Goal: Task Accomplishment & Management: Complete application form

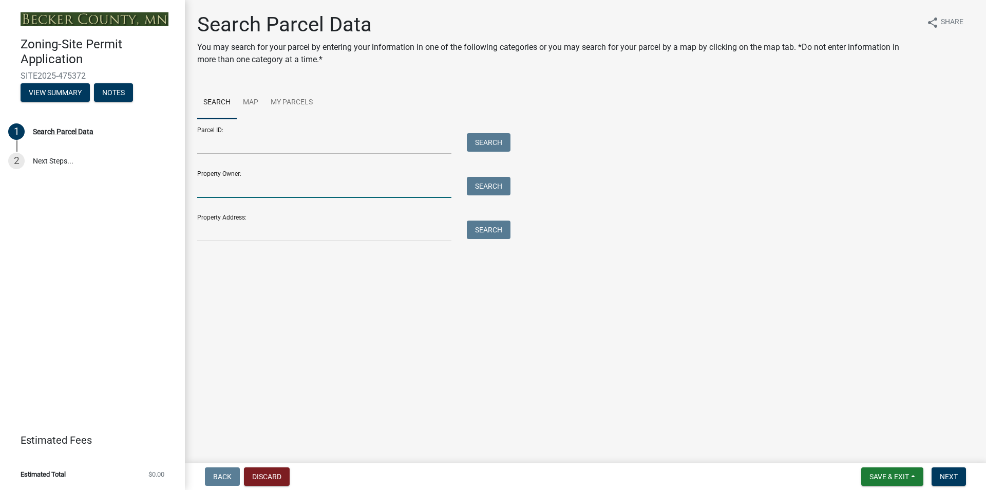
click at [264, 187] on input "Property Owner:" at bounding box center [324, 187] width 254 height 21
click at [267, 300] on main "Search Parcel Data You may search for your parcel by entering your information …" at bounding box center [586, 229] width 802 height 459
click at [496, 181] on button "Search" at bounding box center [489, 186] width 44 height 18
click at [290, 187] on input "Coco Investments LLC" at bounding box center [324, 187] width 254 height 21
drag, startPoint x: 290, startPoint y: 187, endPoint x: 174, endPoint y: 189, distance: 116.1
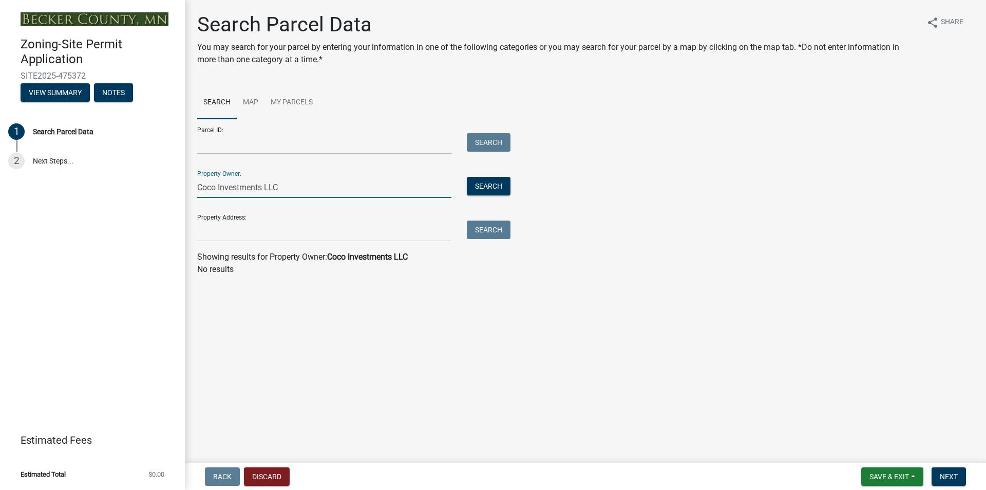
click at [174, 189] on div "Zoning-Site Permit Application SITE2025-475372 View Summary Notes 1 Search Parc…" at bounding box center [493, 245] width 986 height 490
type input "[PERSON_NAME]"
click at [486, 185] on button "Search" at bounding box center [489, 186] width 44 height 18
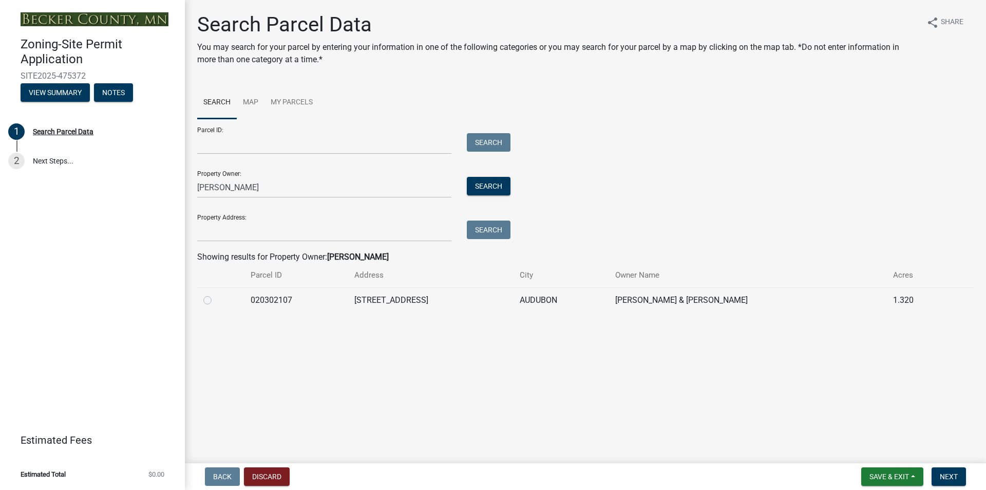
click at [216, 294] on label at bounding box center [216, 294] width 0 height 0
click at [216, 300] on input "radio" at bounding box center [219, 297] width 7 height 7
radio input "true"
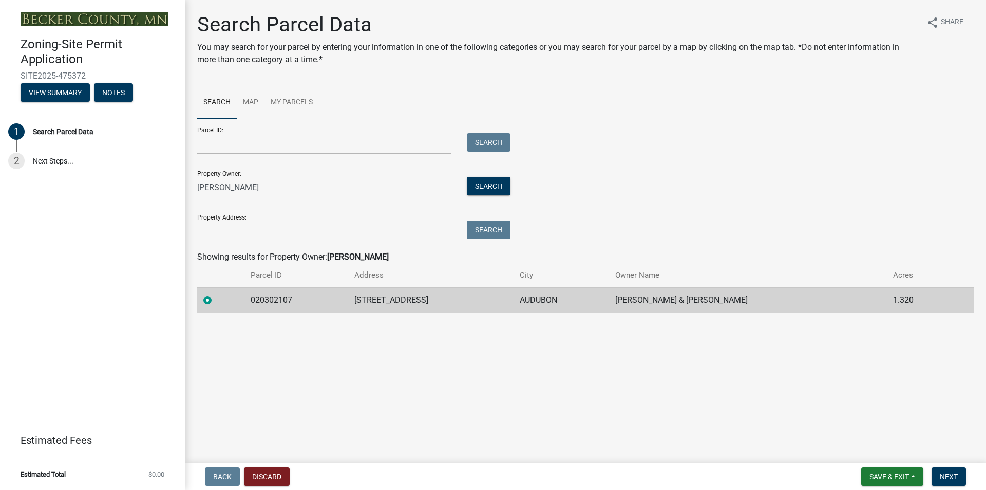
click at [257, 394] on main "Search Parcel Data You may search for your parcel by entering your information …" at bounding box center [586, 229] width 802 height 459
click at [953, 476] on span "Next" at bounding box center [949, 476] width 18 height 8
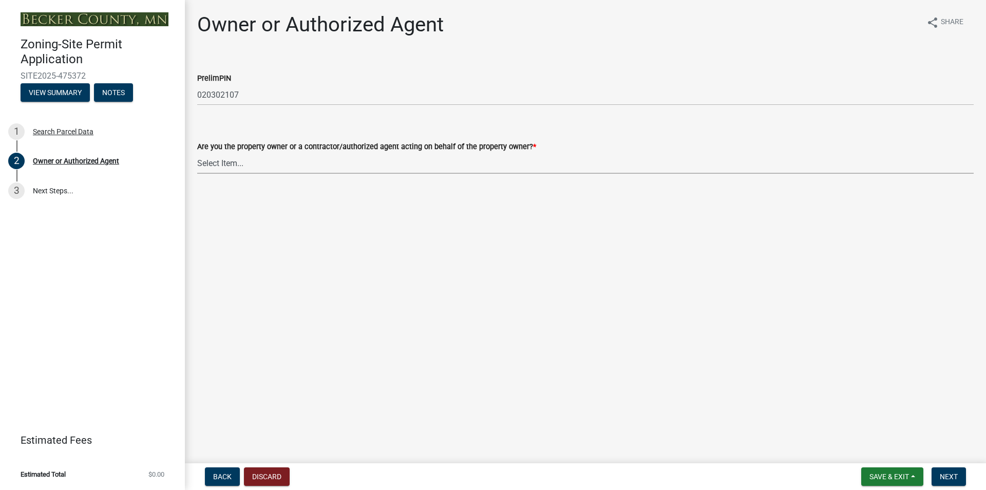
click at [235, 160] on select "Select Item... Property Owner Authorized Agent" at bounding box center [585, 163] width 777 height 21
click at [197, 153] on select "Select Item... Property Owner Authorized Agent" at bounding box center [585, 163] width 777 height 21
select select "059d621c-7166-4fbc-97da-2eca626821a9"
click at [290, 244] on main "Owner or Authorized Agent share Share PrelimPIN 020302107 Are you the property …" at bounding box center [586, 229] width 802 height 459
click at [940, 471] on button "Next" at bounding box center [949, 476] width 34 height 18
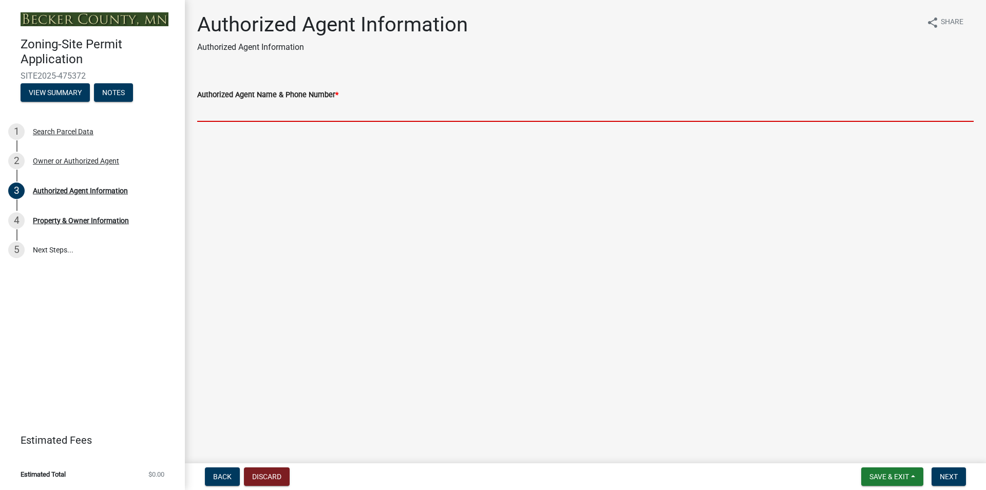
click at [331, 109] on input "Authorized Agent Name & Phone Number *" at bounding box center [585, 111] width 777 height 21
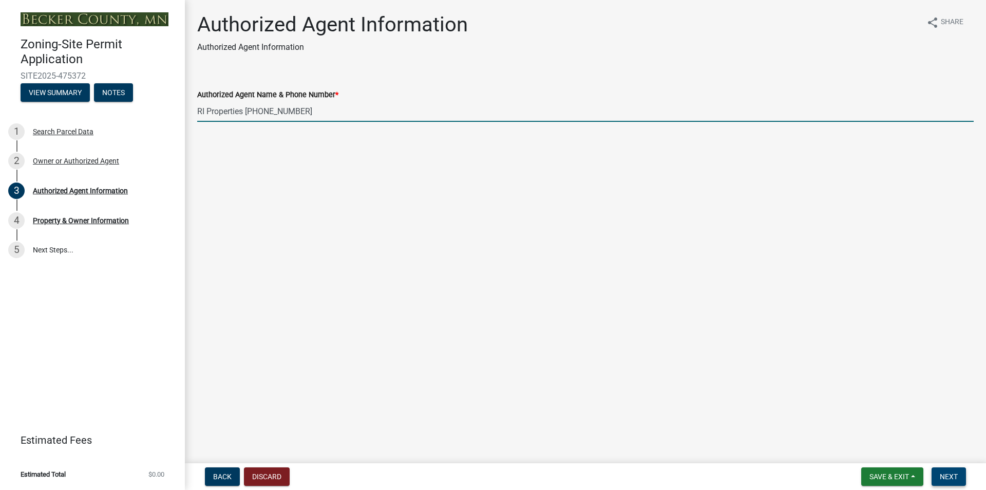
type input "RI Properties [PHONE_NUMBER]"
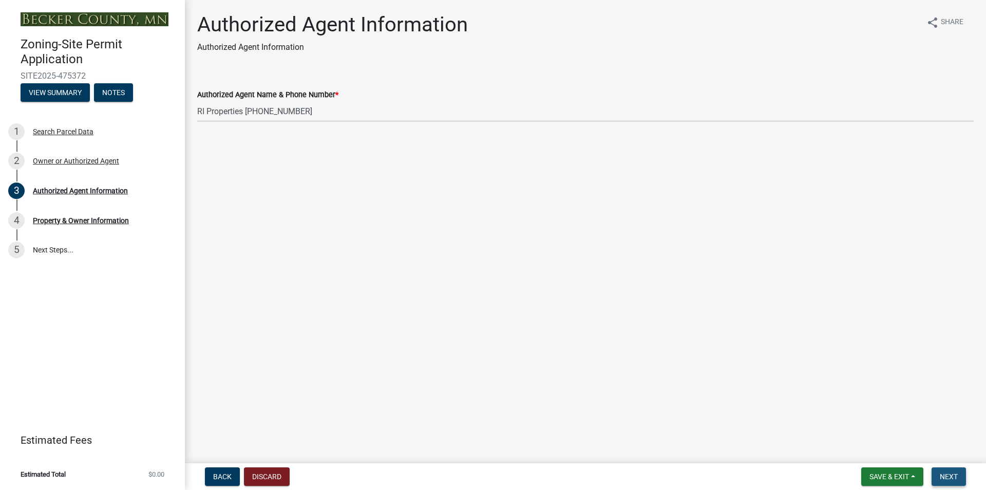
click at [944, 476] on span "Next" at bounding box center [949, 476] width 18 height 8
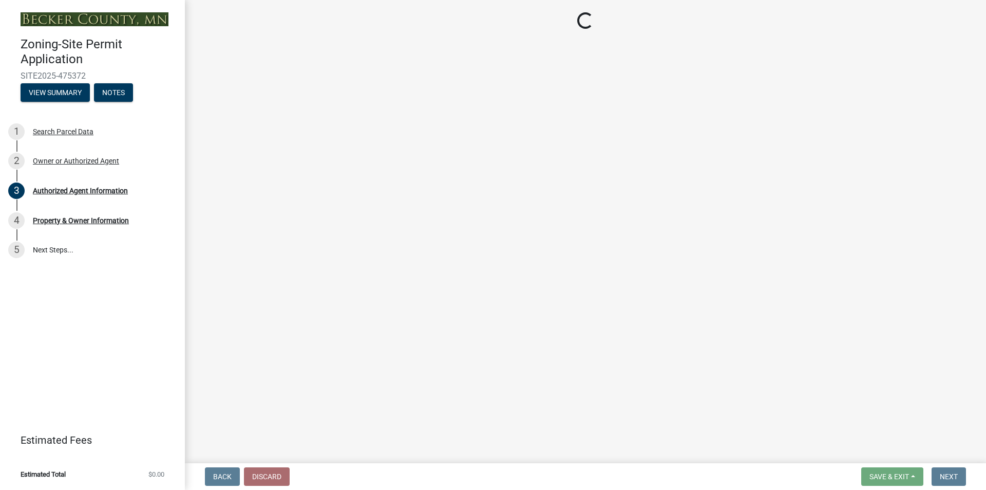
select select "85fc75ff-0121-4ad4-a39b-9ebe8e4a222b"
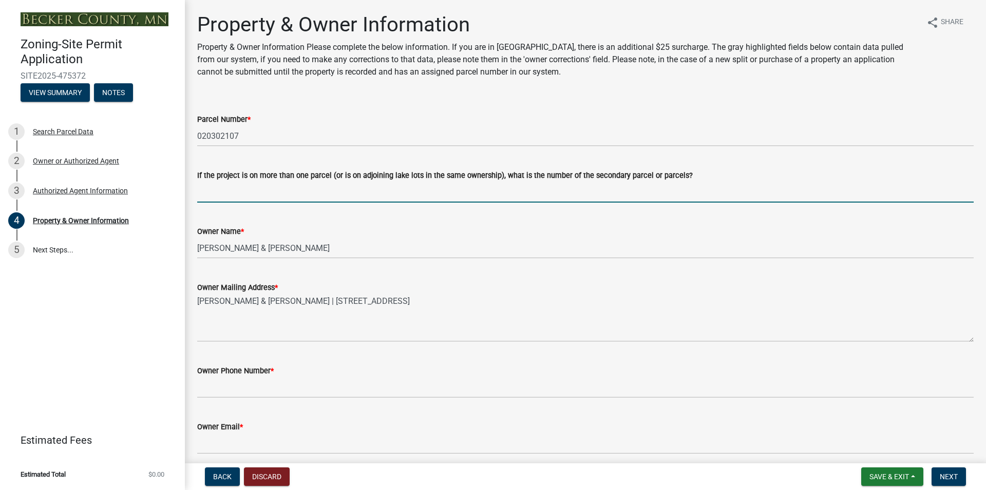
click at [375, 190] on input "If the project is on more than one parcel (or is on adjoining lake lots in the …" at bounding box center [585, 191] width 777 height 21
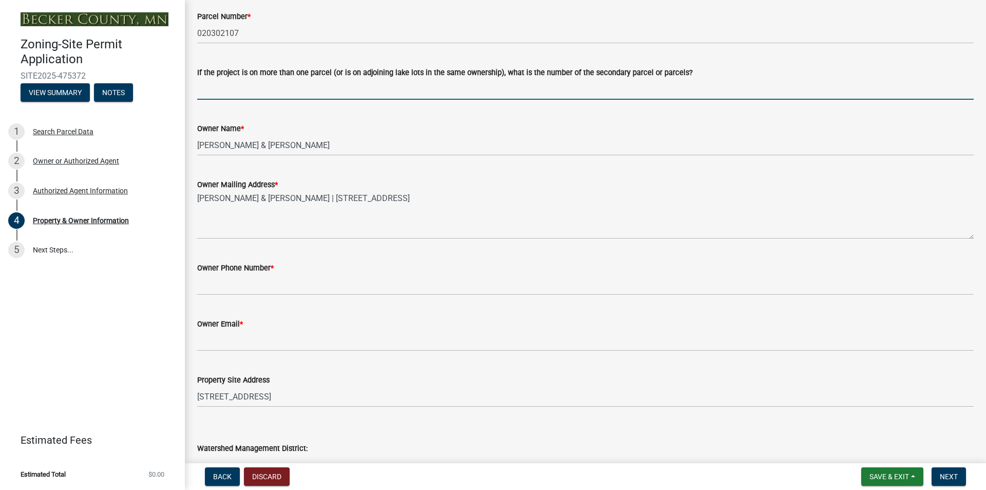
scroll to position [154, 0]
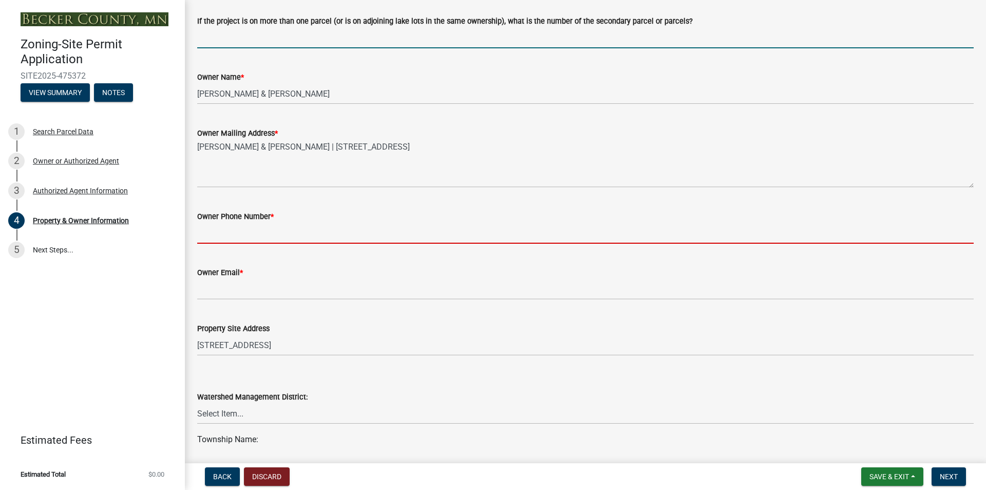
click at [337, 234] on input "Owner Phone Number *" at bounding box center [585, 232] width 777 height 21
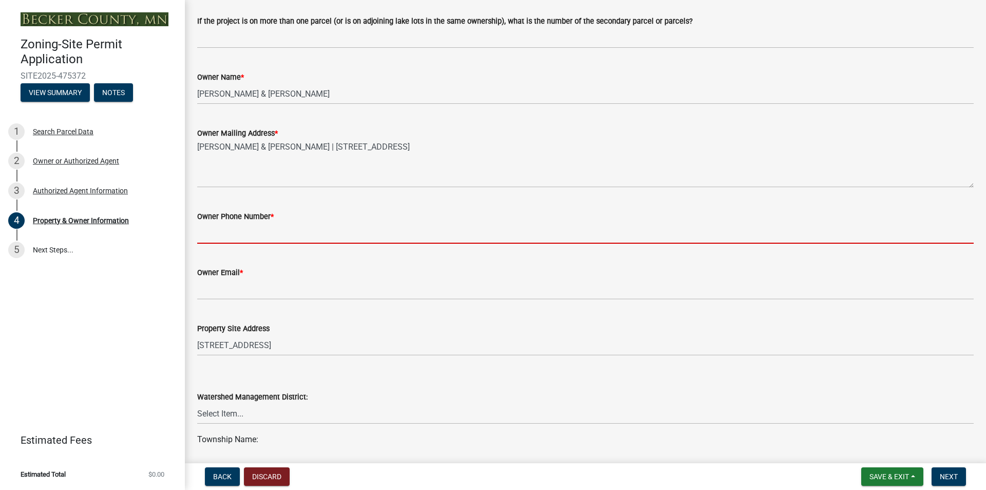
type input "7017939488"
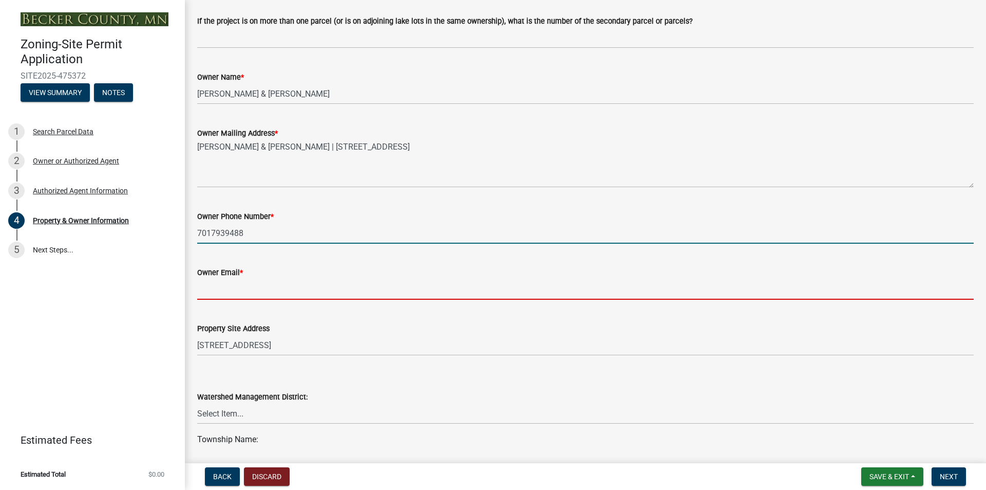
type input "[EMAIL_ADDRESS][DOMAIN_NAME]"
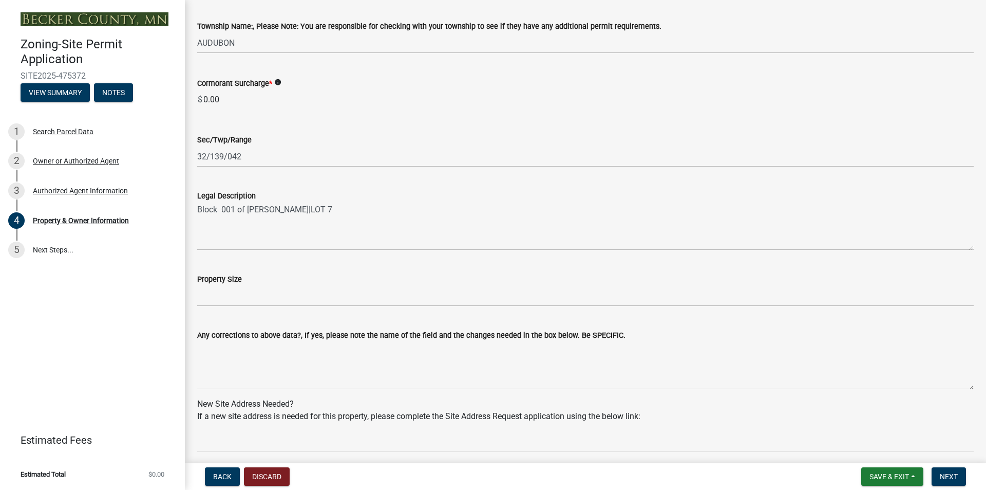
scroll to position [617, 0]
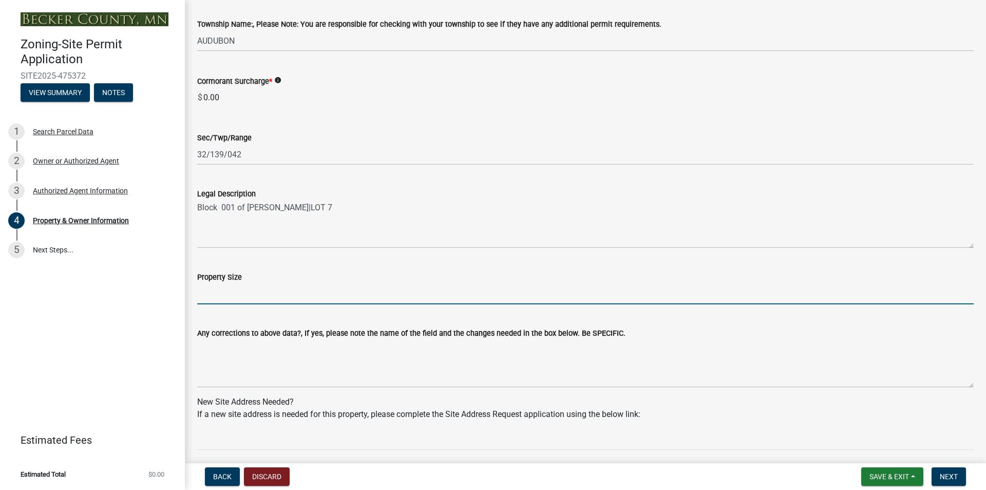
click at [266, 294] on input "Property Size" at bounding box center [585, 293] width 777 height 21
type input "1.32 acres"
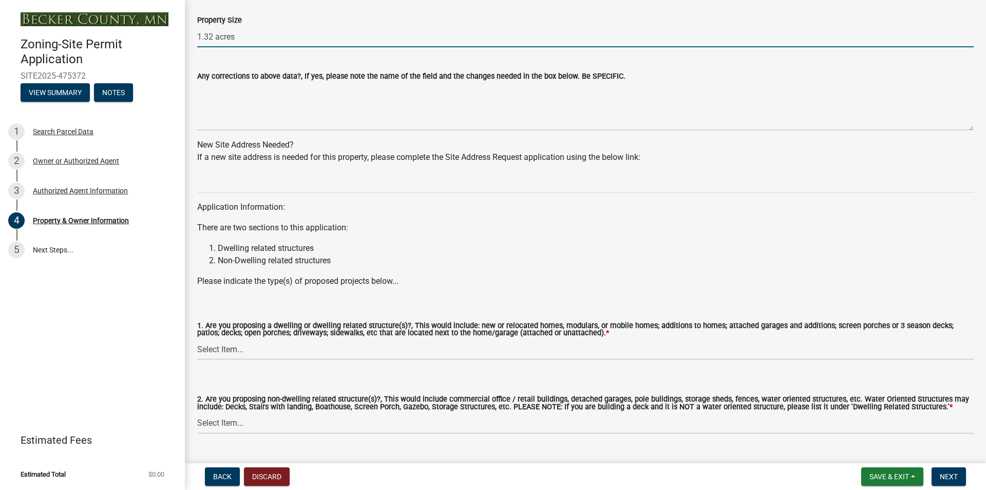
scroll to position [899, 0]
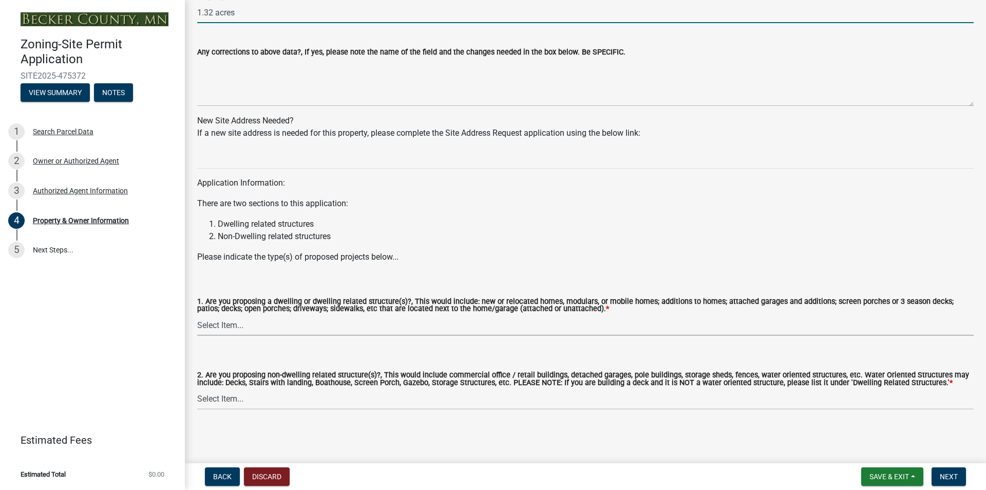
click at [303, 322] on select "Select Item... Yes No" at bounding box center [585, 324] width 777 height 21
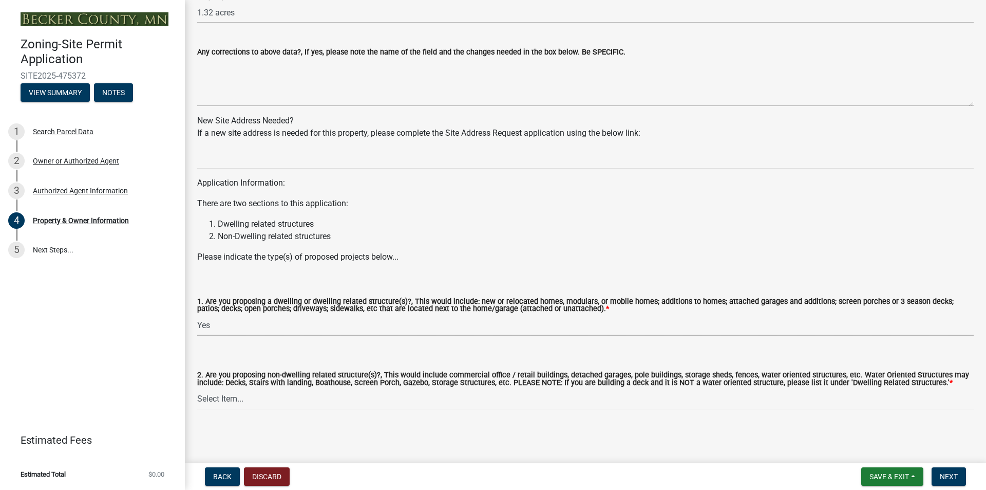
click at [197, 314] on select "Select Item... Yes No" at bounding box center [585, 324] width 777 height 21
select select "f87eba17-8ed9-4ad8-aefc-fe36a3f3544b"
click at [351, 393] on select "Select Item... Yes No" at bounding box center [585, 398] width 777 height 21
click at [197, 388] on select "Select Item... Yes No" at bounding box center [585, 398] width 777 height 21
select select "393a978c-6bd5-4cb2-a6a0-db6feb8732b8"
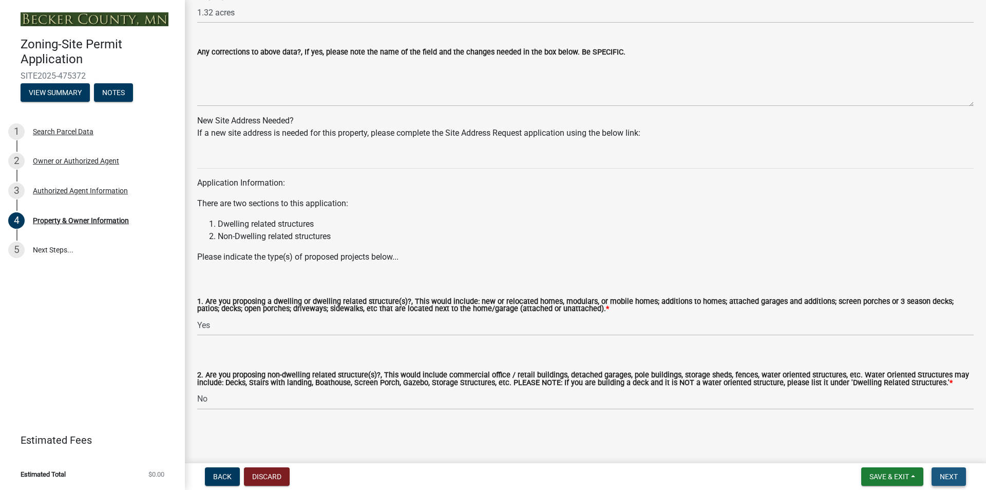
click at [957, 474] on span "Next" at bounding box center [949, 476] width 18 height 8
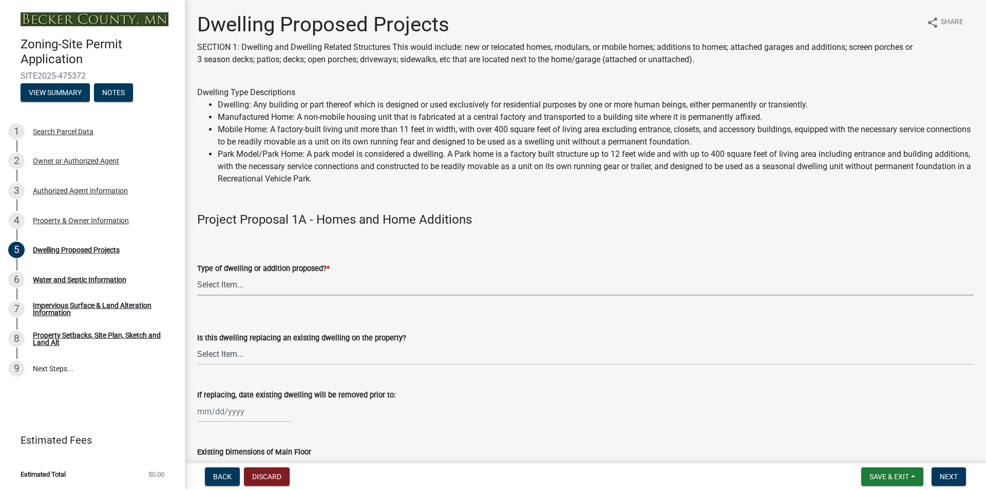
click at [318, 283] on select "Select Item... N/A - Not a dwelling New Home-Onsite Construction New Modular (E…" at bounding box center [585, 284] width 777 height 21
click at [197, 274] on select "Select Item... N/A - Not a dwelling New Home-Onsite Construction New Modular (E…" at bounding box center [585, 284] width 777 height 21
select select "5b8abcc6-67f7-49fb-8f25-c295ccc2b339"
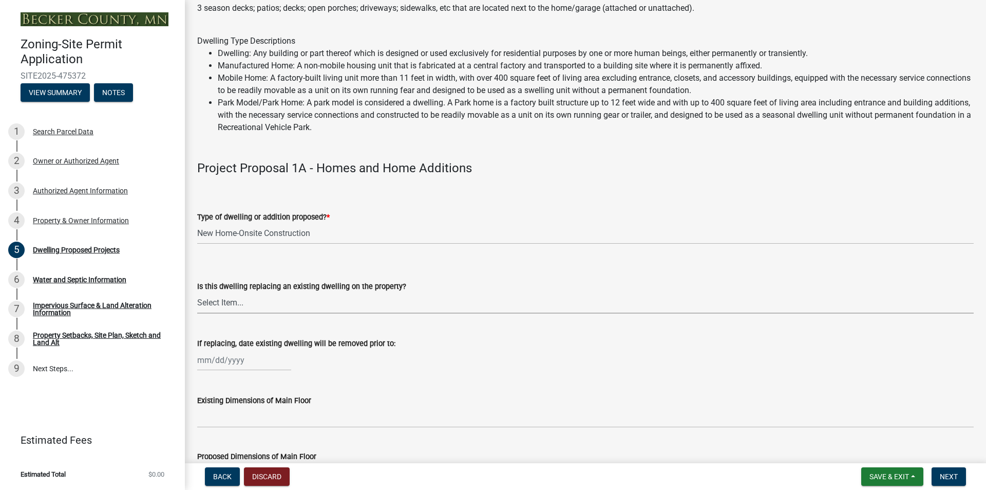
click at [368, 298] on select "Select Item... N/A Yes No" at bounding box center [585, 302] width 777 height 21
click at [197, 292] on select "Select Item... N/A Yes No" at bounding box center [585, 302] width 777 height 21
select select "566f81cc-4b3f-4ecb-9f16-a2b313352c61"
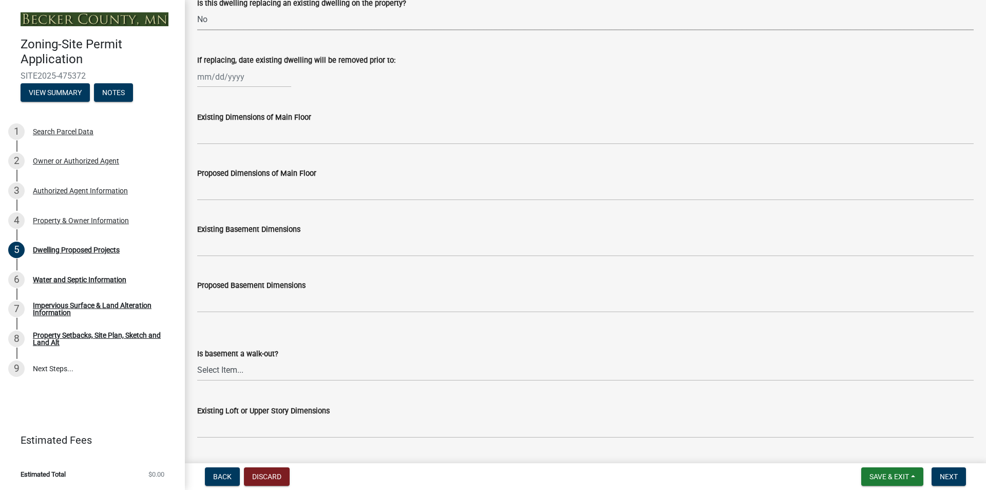
scroll to position [360, 0]
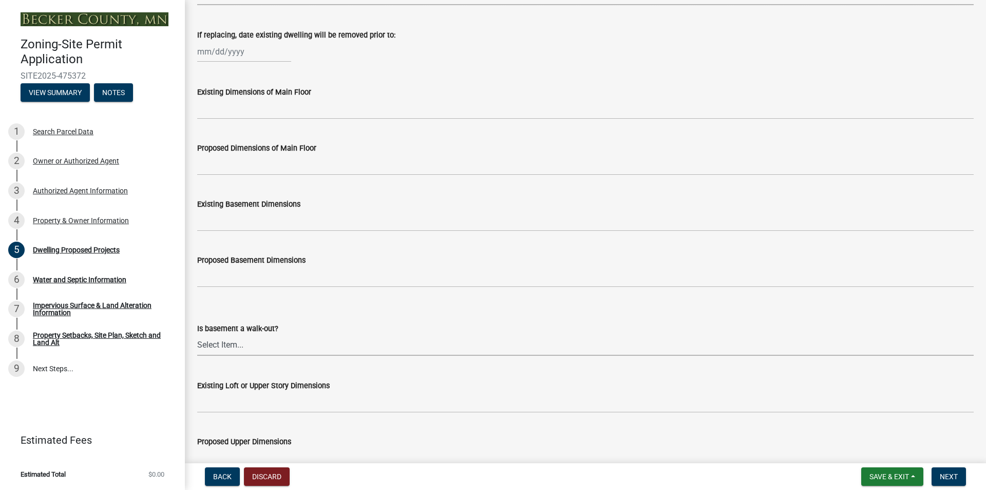
click at [267, 344] on select "Select Item... Yes No N/A" at bounding box center [585, 344] width 777 height 21
click at [197, 334] on select "Select Item... Yes No N/A" at bounding box center [585, 344] width 777 height 21
select select "03c1fec4-1fbe-4331-bc18-34e24145556f"
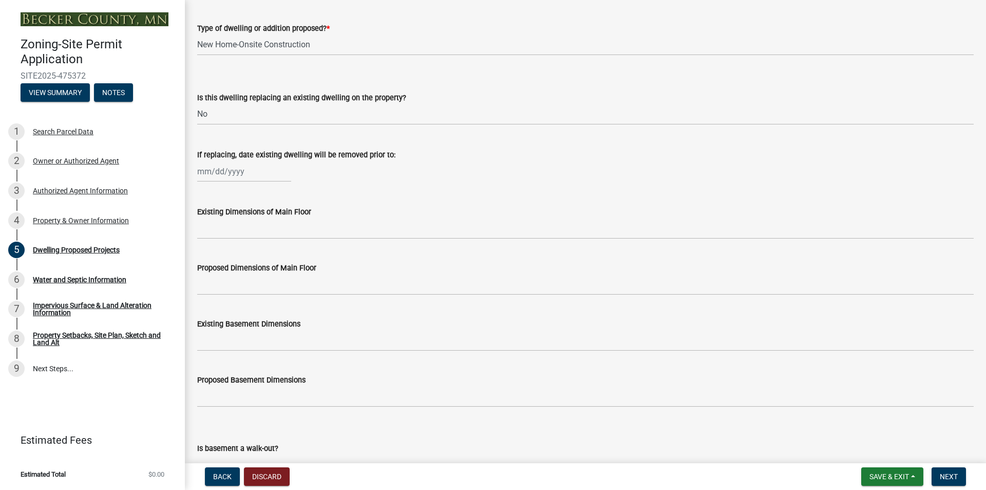
scroll to position [257, 0]
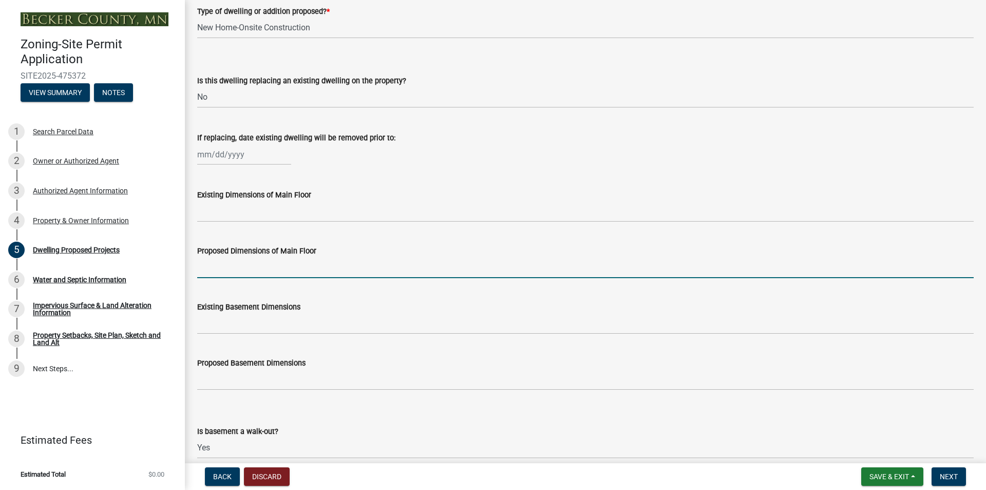
click at [290, 269] on input "Proposed Dimensions of Main Floor" at bounding box center [585, 267] width 777 height 21
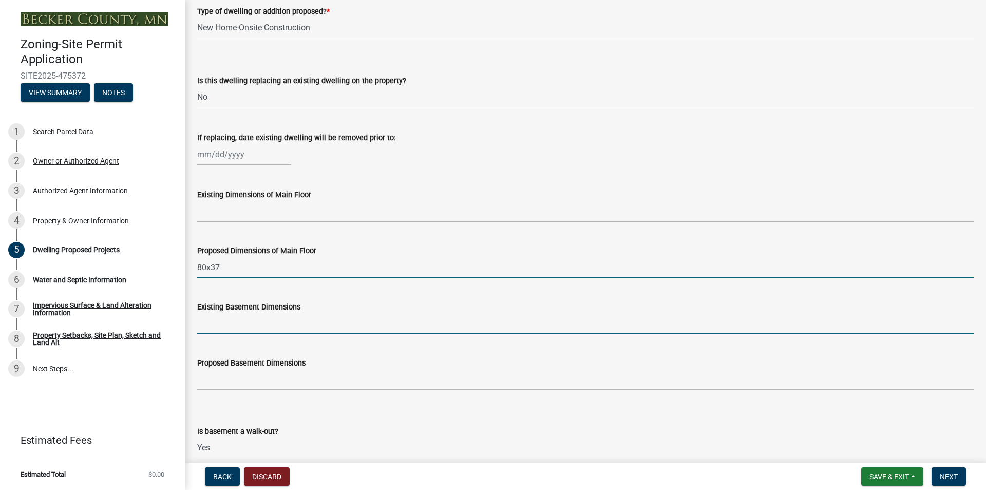
click at [296, 324] on input "Existing Basement Dimensions" at bounding box center [585, 323] width 777 height 21
click at [327, 266] on input "80x37" at bounding box center [585, 267] width 777 height 21
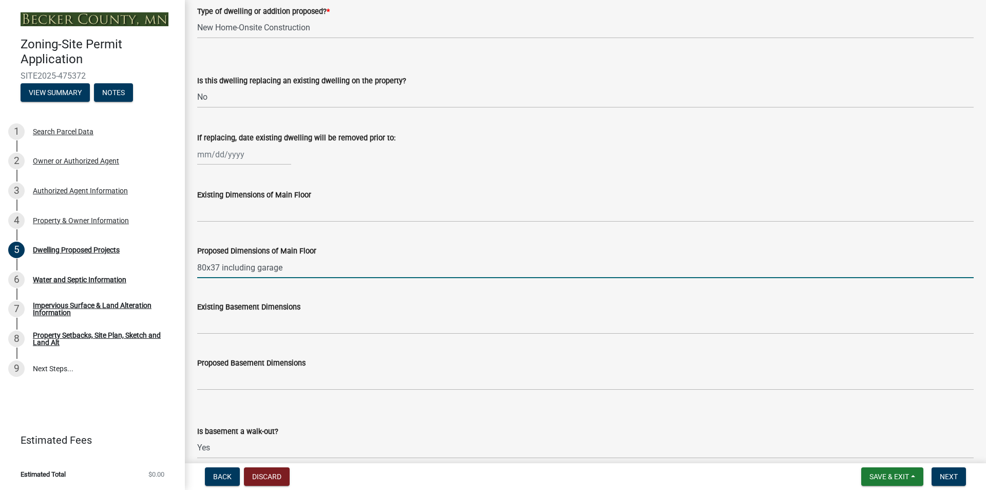
scroll to position [308, 0]
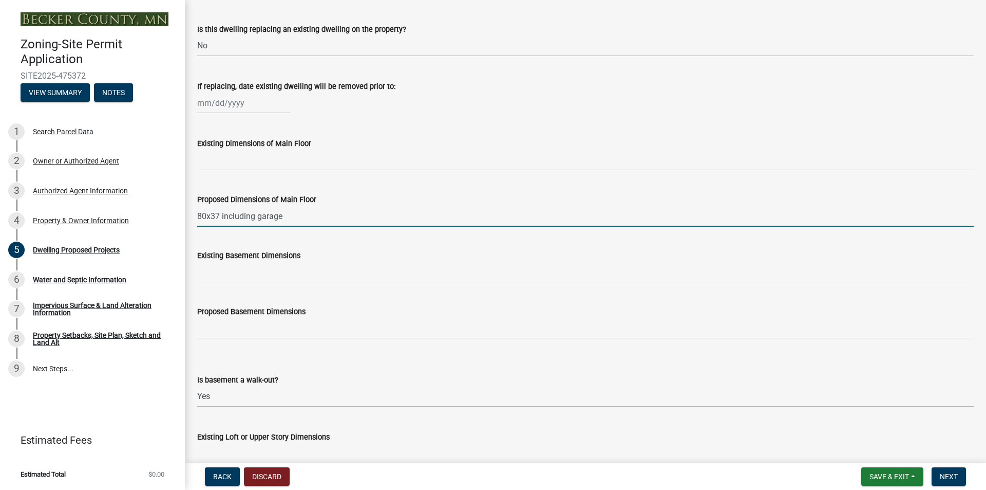
type input "80x37 including garage"
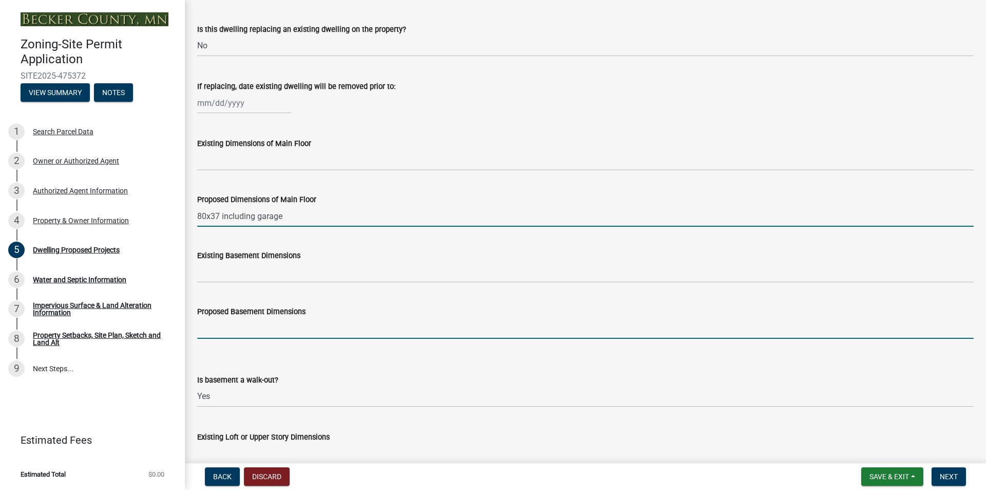
click at [250, 332] on input "Proposed Basement Dimensions" at bounding box center [585, 328] width 777 height 21
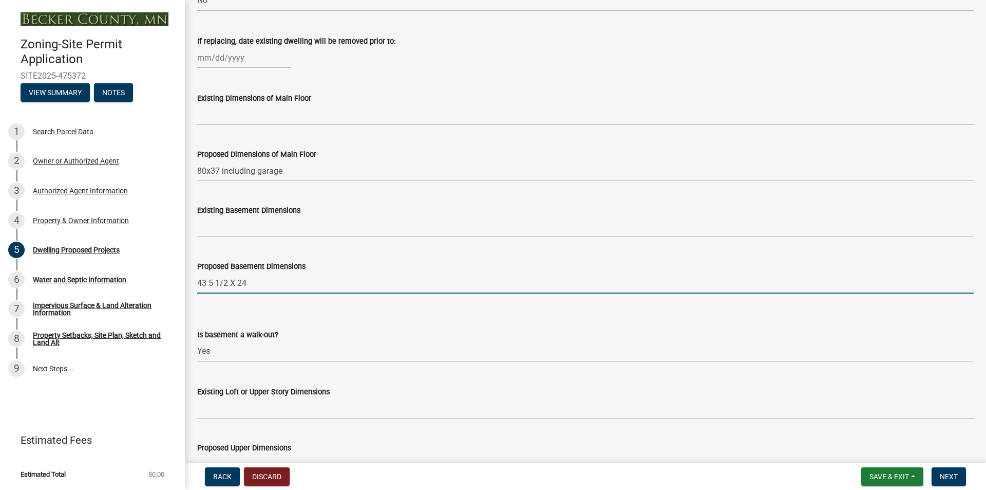
scroll to position [360, 0]
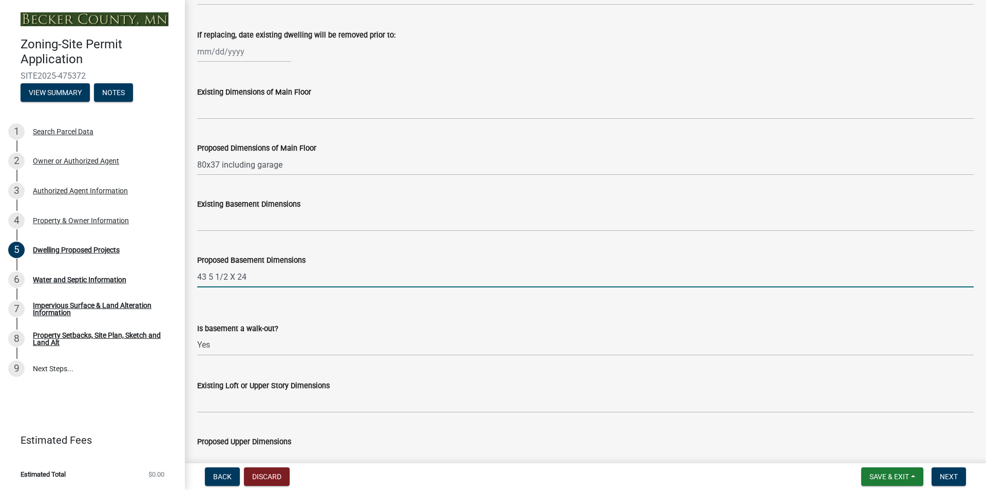
type input "43 5 1/2 X 24"
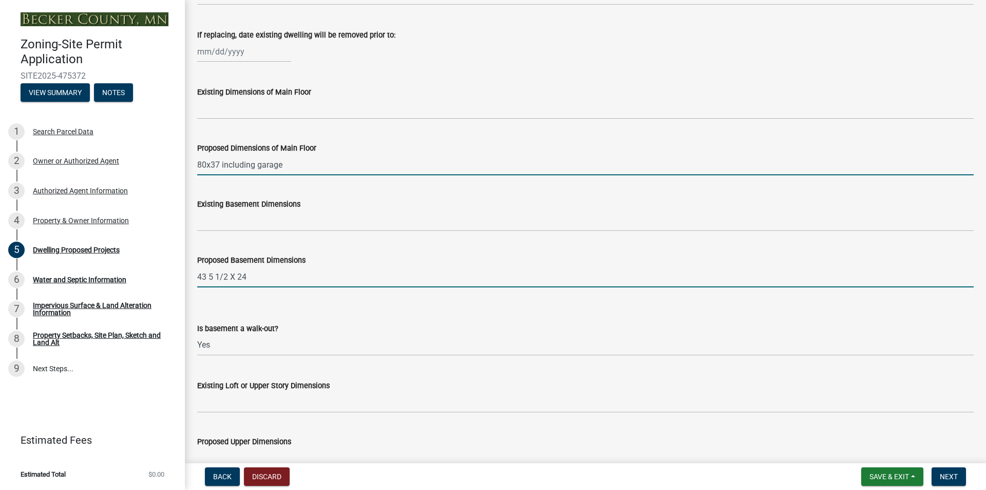
click at [383, 158] on input "80x37 including garage" at bounding box center [585, 164] width 777 height 21
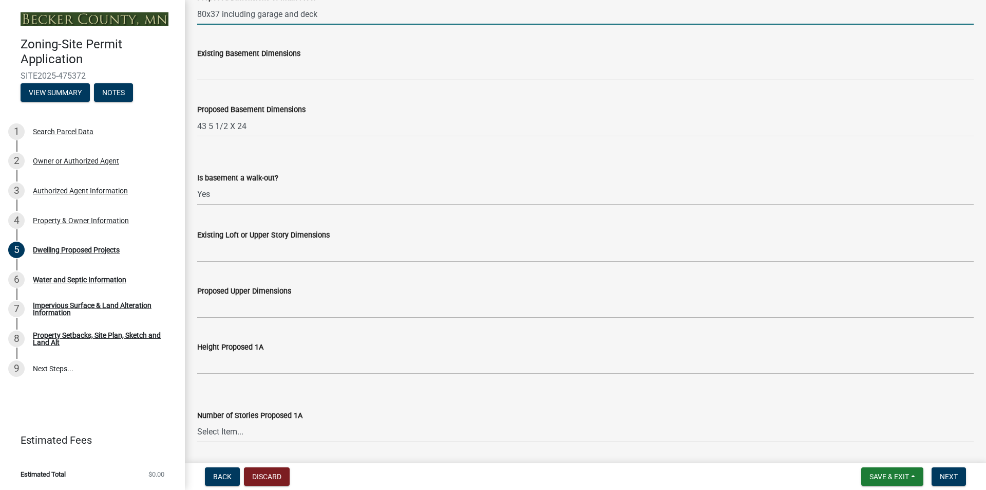
scroll to position [514, 0]
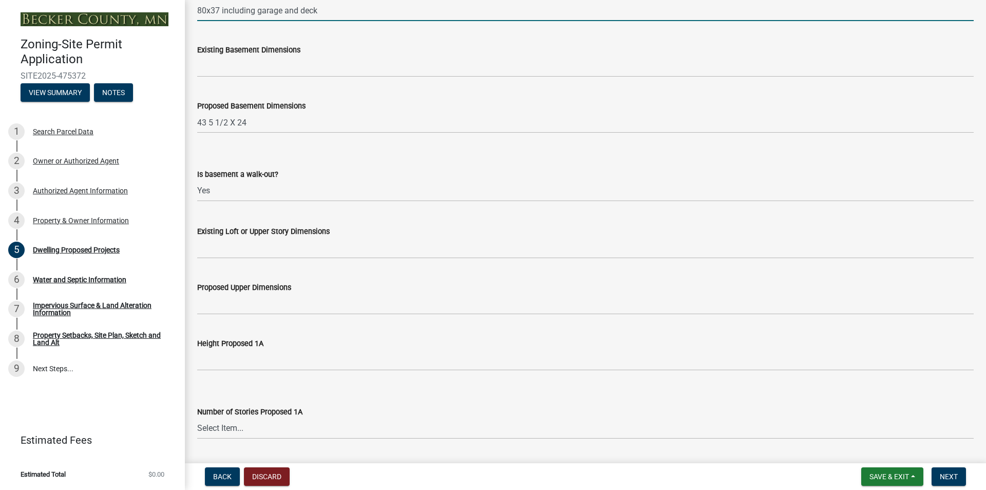
type input "80x37 including garage and deck"
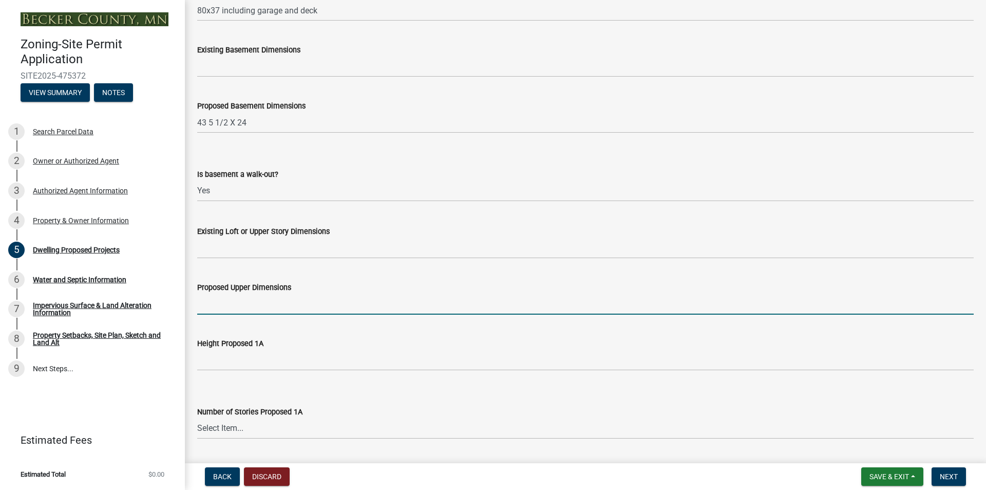
click at [314, 300] on input "Proposed Upper Dimensions" at bounding box center [585, 303] width 777 height 21
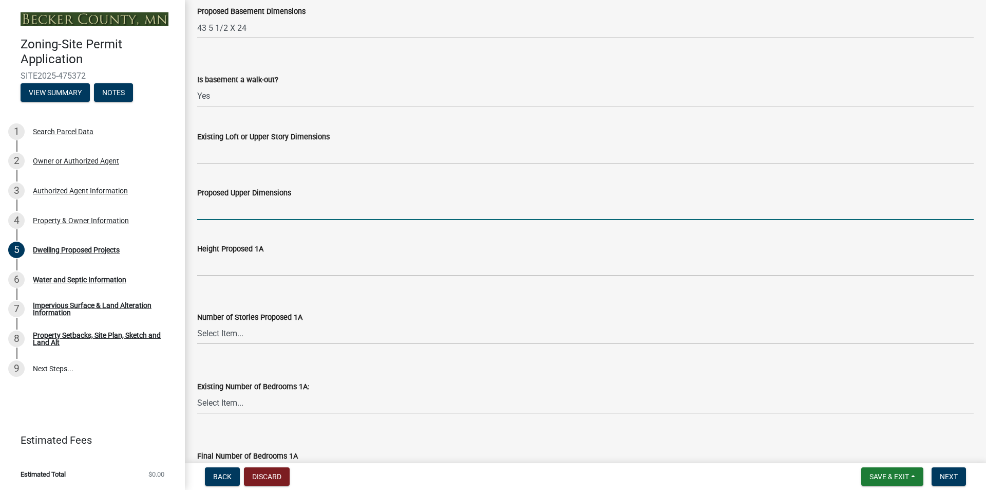
scroll to position [617, 0]
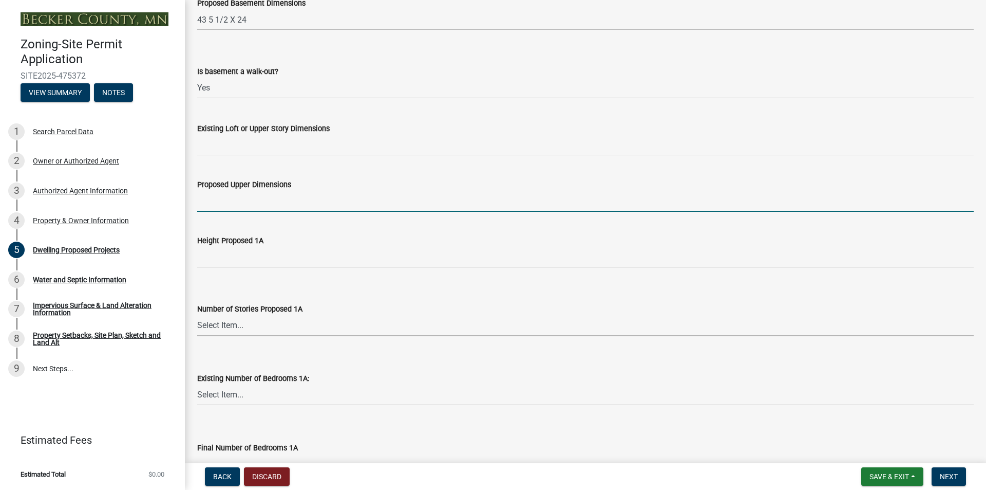
click at [318, 324] on select "Select Item... N/A 1 1.25 1.5 1.75 2 2.25 2.5" at bounding box center [585, 325] width 777 height 21
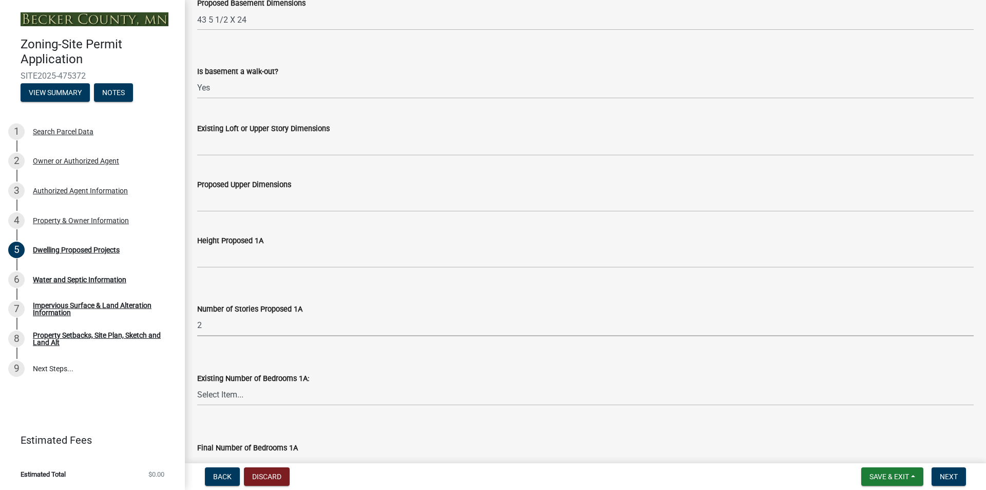
click at [197, 315] on select "Select Item... N/A 1 1.25 1.5 1.75 2 2.25 2.5" at bounding box center [585, 325] width 777 height 21
select select "e13aacd2-5b16-46a8-9c16-26b3d7b1c810"
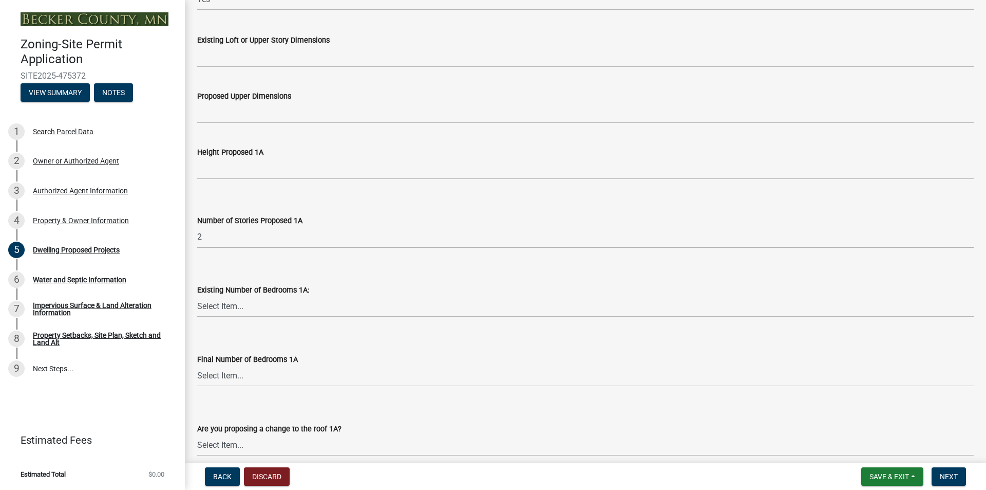
scroll to position [719, 0]
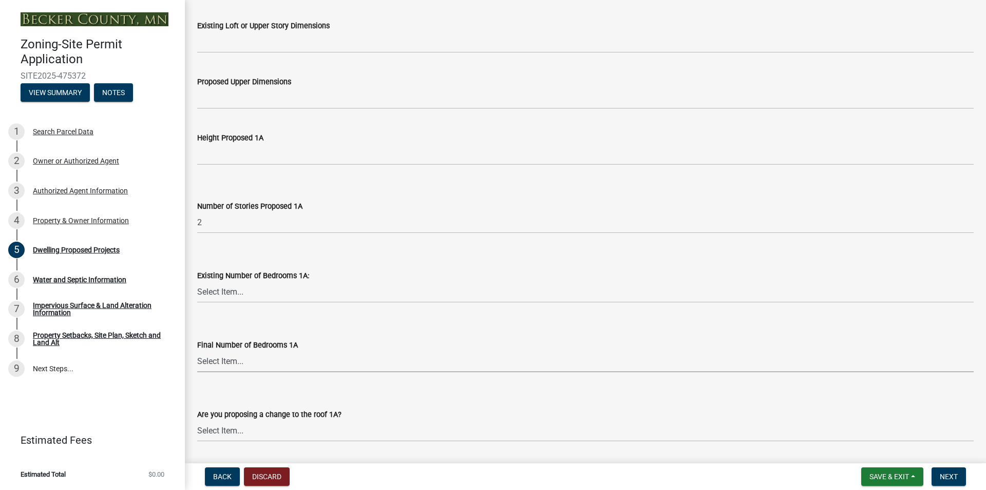
click at [253, 360] on select "Select Item... 0 1 2 3 4 5 6 7 8" at bounding box center [585, 361] width 777 height 21
click at [197, 351] on select "Select Item... 0 1 2 3 4 5 6 7 8" at bounding box center [585, 361] width 777 height 21
select select "ebb33175-329d-4f8e-9ee0-a71ca57f3362"
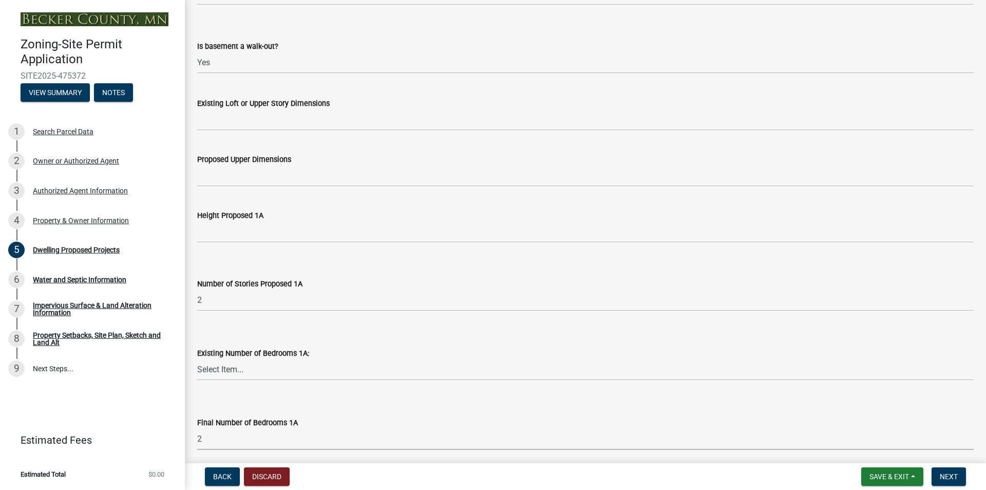
scroll to position [617, 0]
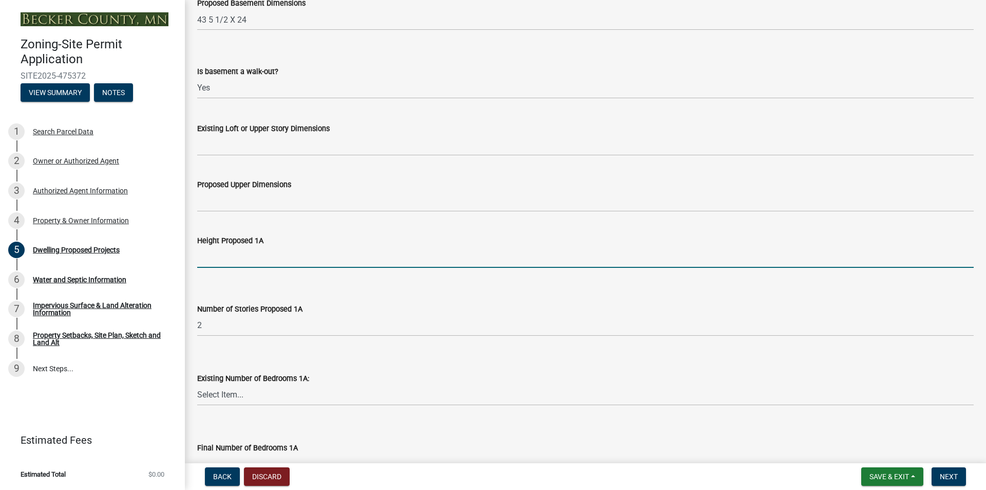
click at [270, 256] on input "Height Proposed 1A" at bounding box center [585, 257] width 777 height 21
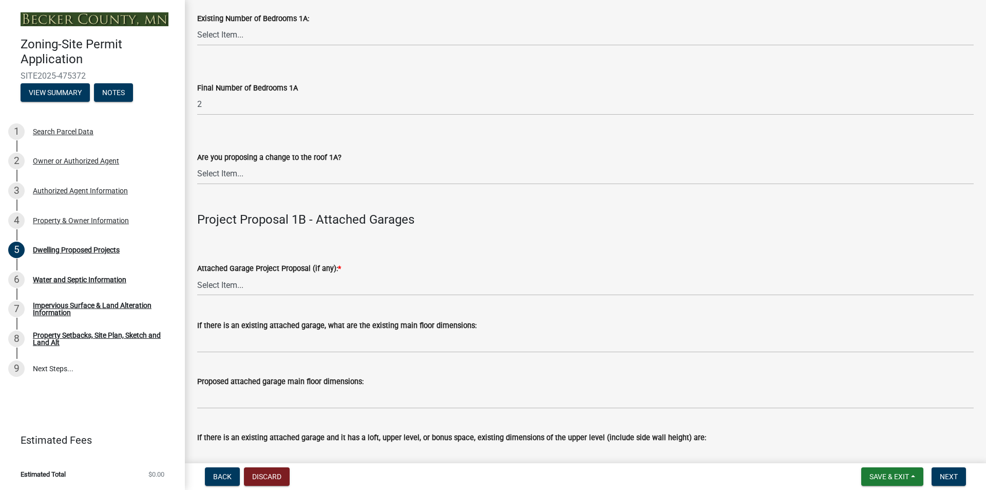
scroll to position [1028, 0]
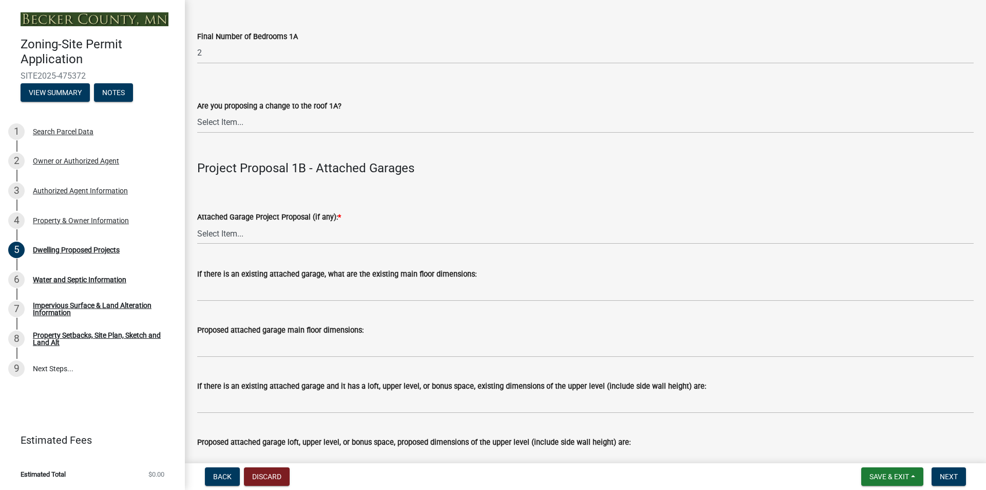
type input "18 7 7/8"
click at [289, 234] on select "Select Item... N/A New Attached Garage Addition to Attached Garage" at bounding box center [585, 233] width 777 height 21
click at [197, 223] on select "Select Item... N/A New Attached Garage Addition to Attached Garage" at bounding box center [585, 233] width 777 height 21
select select "638dddef-31f4-4d73-b0b5-0ffc7b344434"
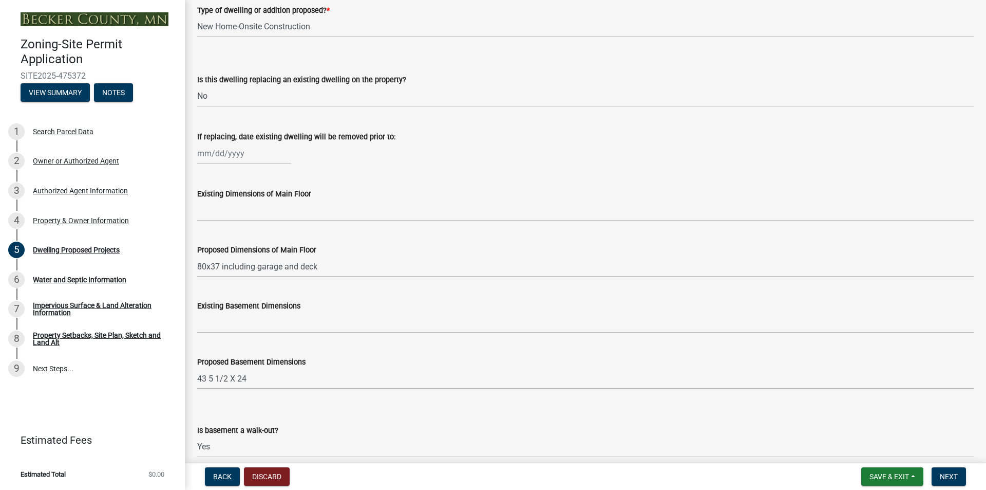
scroll to position [257, 0]
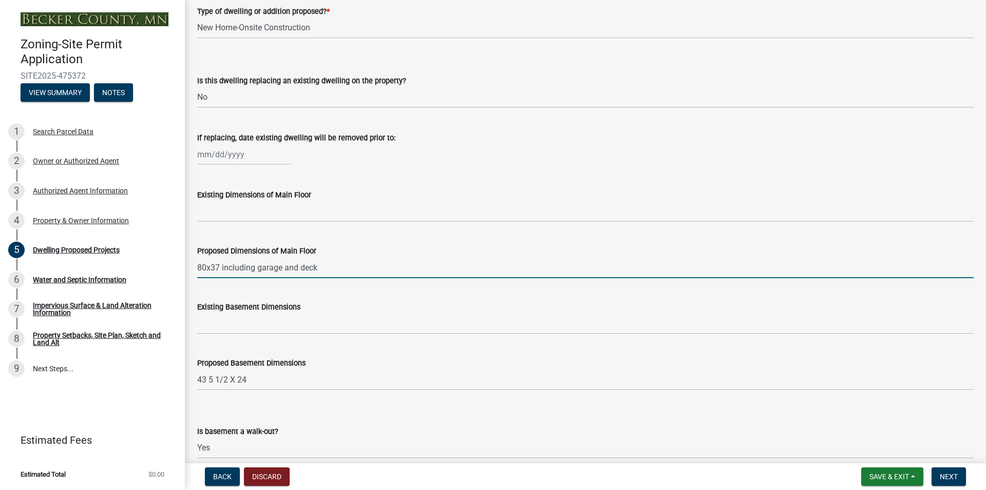
click at [334, 271] on input "80x37 including garage and deck" at bounding box center [585, 267] width 777 height 21
type input "8"
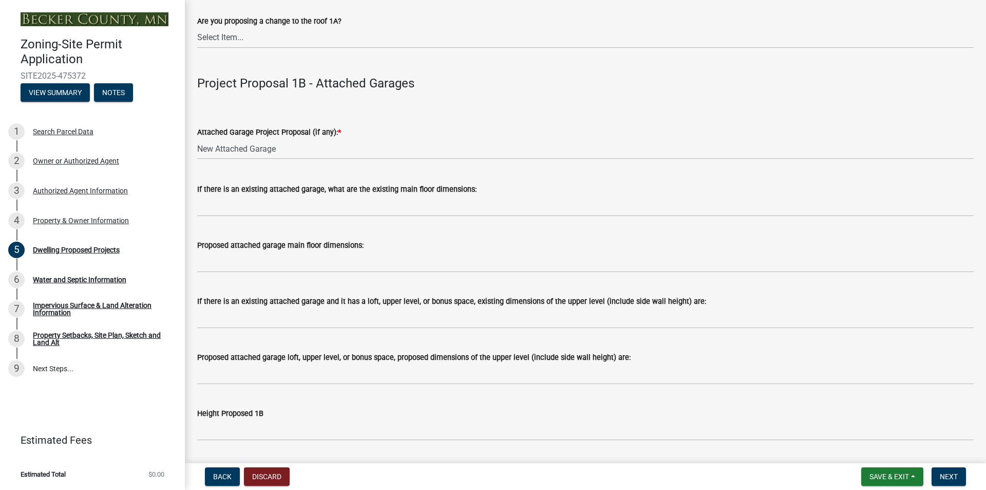
scroll to position [1130, 0]
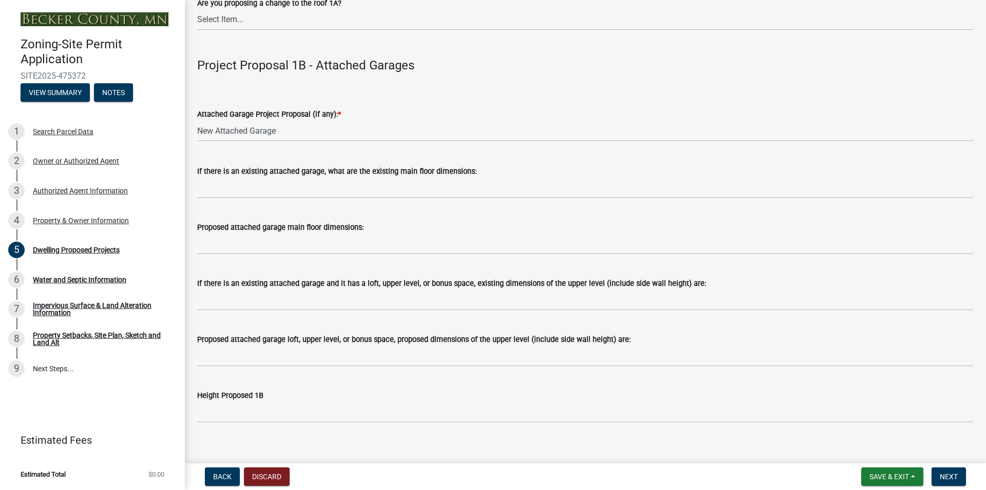
type input "43 5 1/2 x 24"
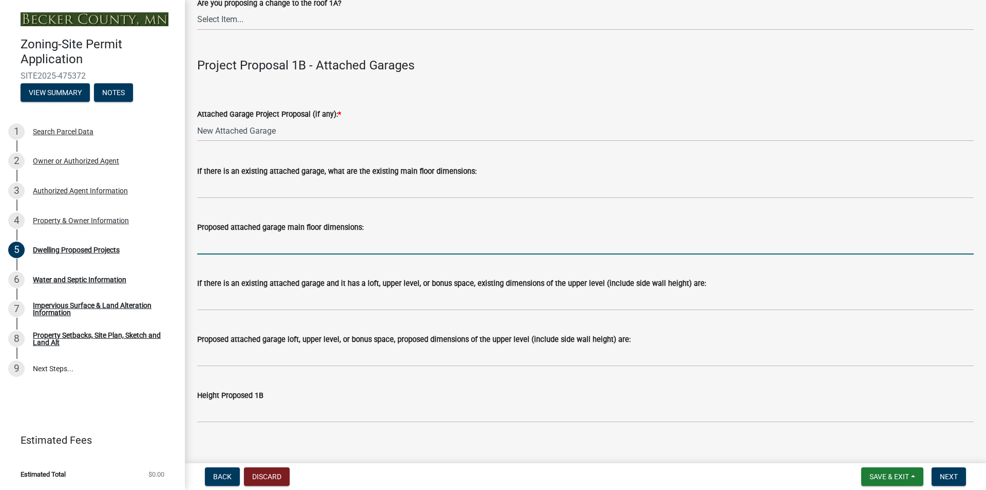
click at [269, 248] on input "Proposed attached garage main floor dimensions:" at bounding box center [585, 243] width 777 height 21
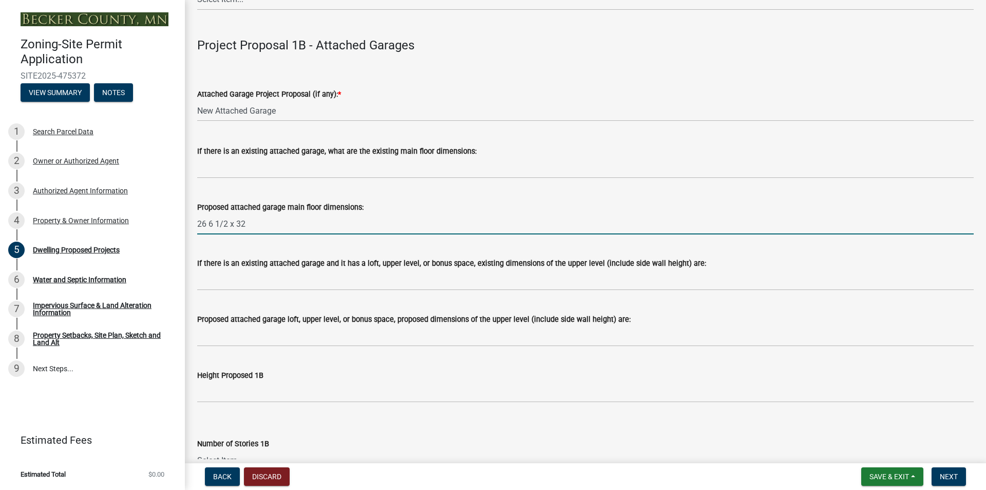
scroll to position [1182, 0]
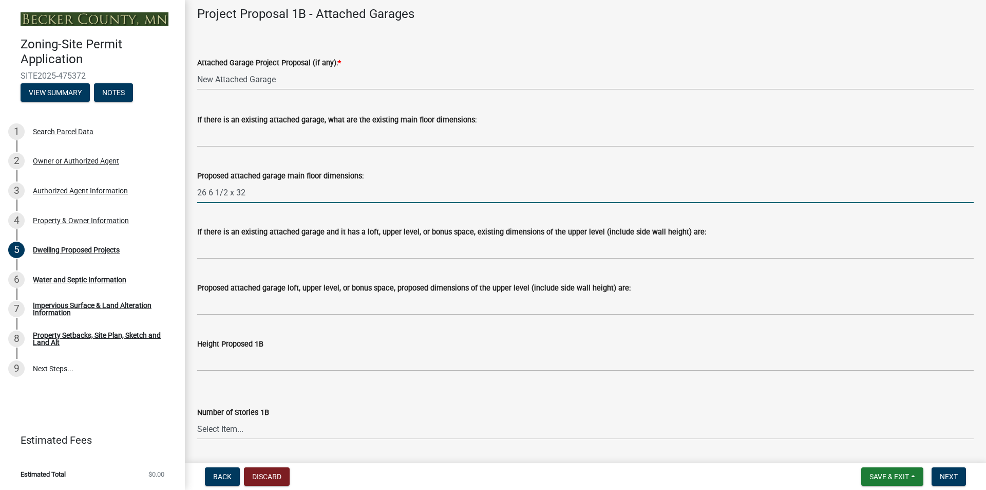
type input "26 6 1/2 x 32"
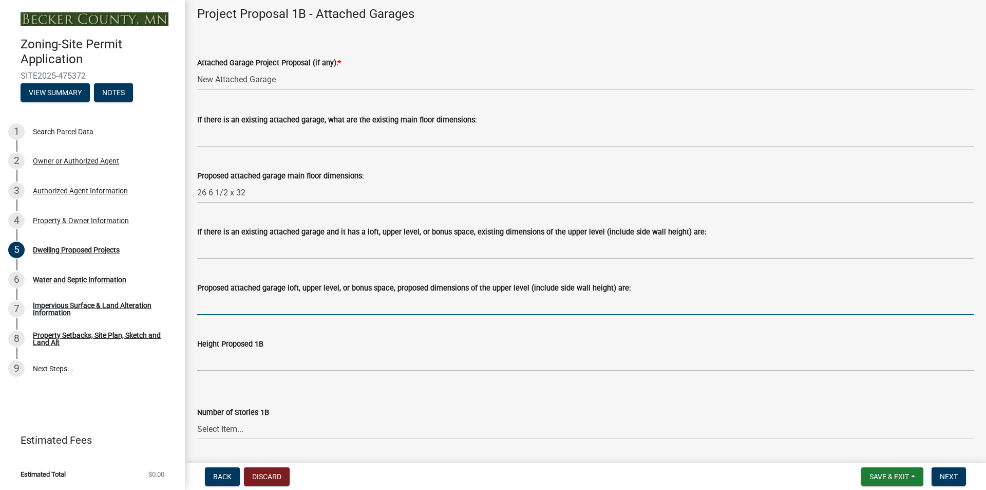
click at [269, 309] on input "Proposed attached garage loft, upper level, or bonus space, proposed dimensions…" at bounding box center [585, 304] width 777 height 21
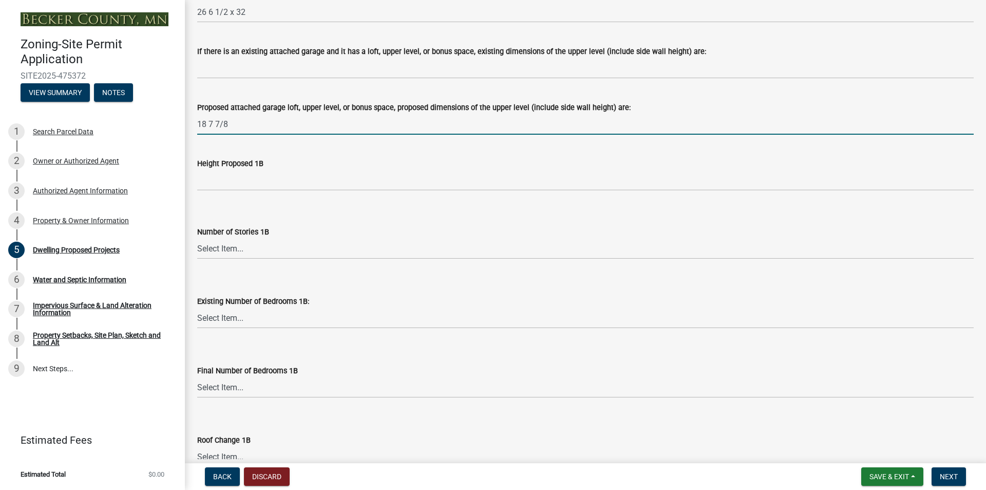
scroll to position [1387, 0]
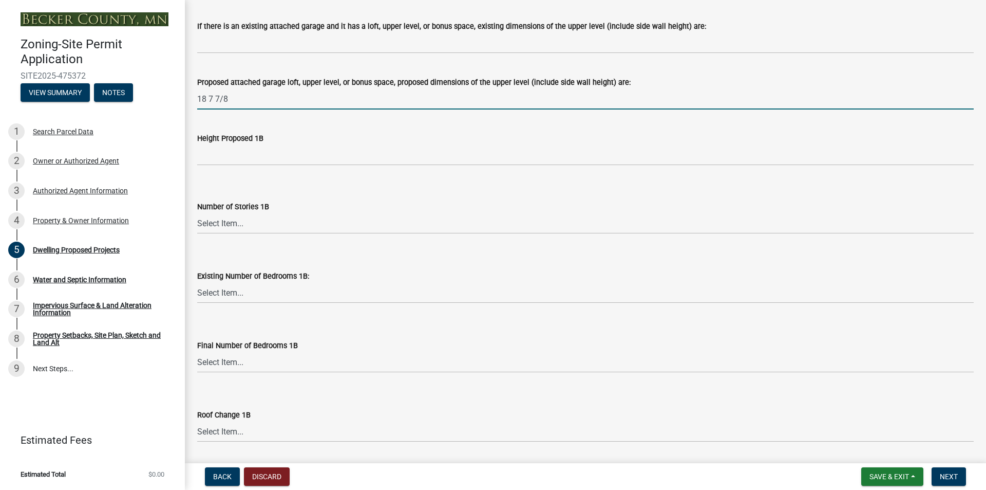
type input "18 7 7/8"
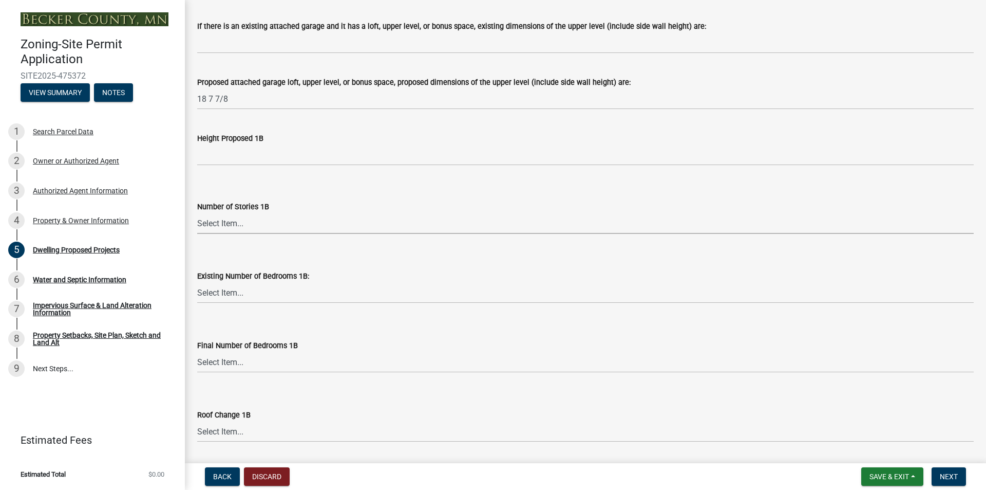
drag, startPoint x: 277, startPoint y: 217, endPoint x: 282, endPoint y: 221, distance: 6.6
click at [277, 217] on select "Select Item... N/A 1 1.25 1.5 1.75 2 2.25 2.5" at bounding box center [585, 223] width 777 height 21
click at [197, 213] on select "Select Item... N/A 1 1.25 1.5 1.75 2 2.25 2.5" at bounding box center [585, 223] width 777 height 21
select select "43dc438e-12cf-4fa6-b4ef-a236ffc627d7"
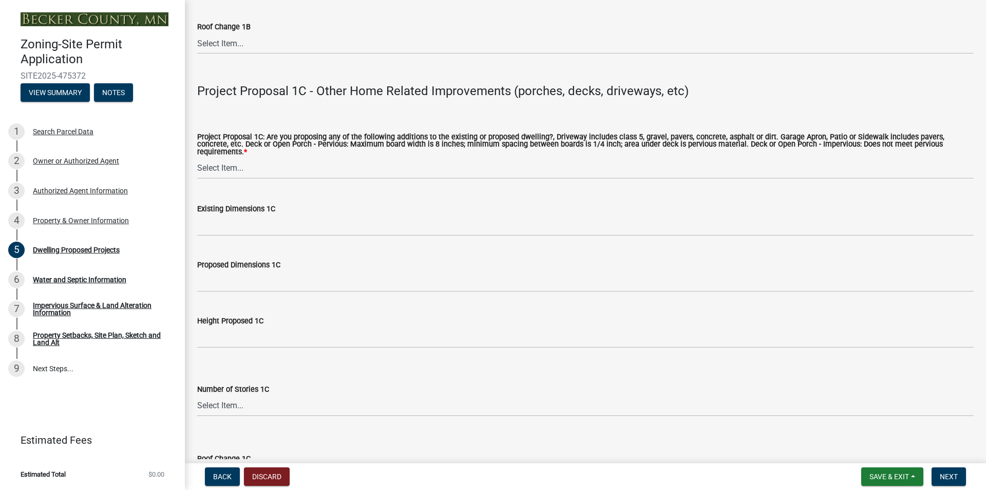
scroll to position [1798, 0]
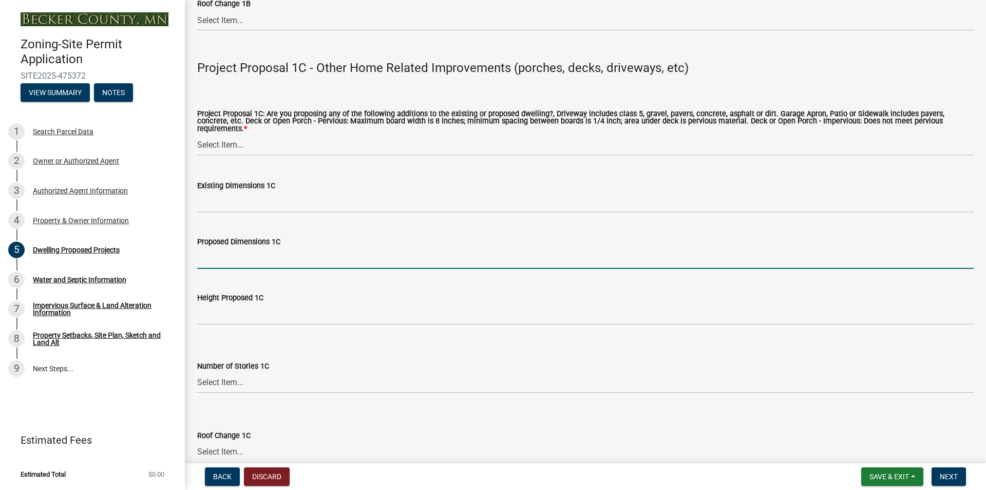
click at [281, 253] on input "Proposed Dimensions 1C" at bounding box center [585, 258] width 777 height 21
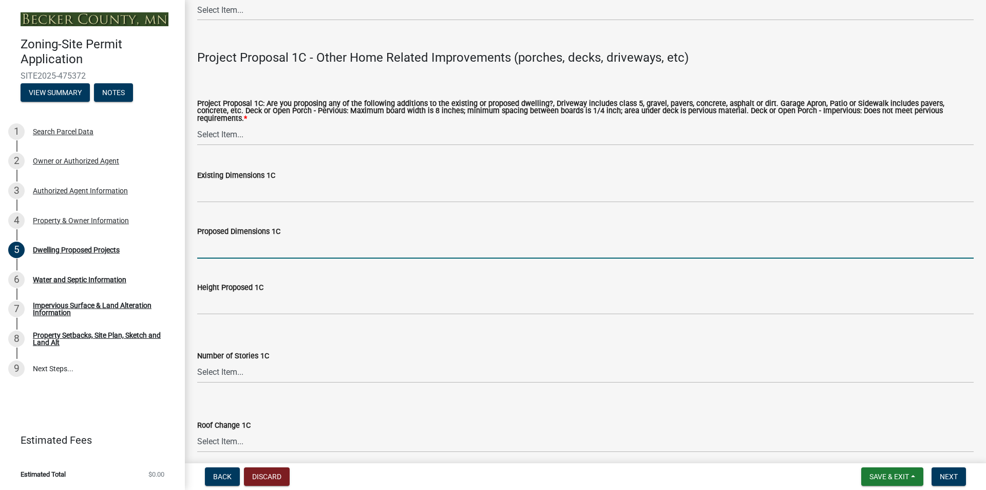
scroll to position [1695, 0]
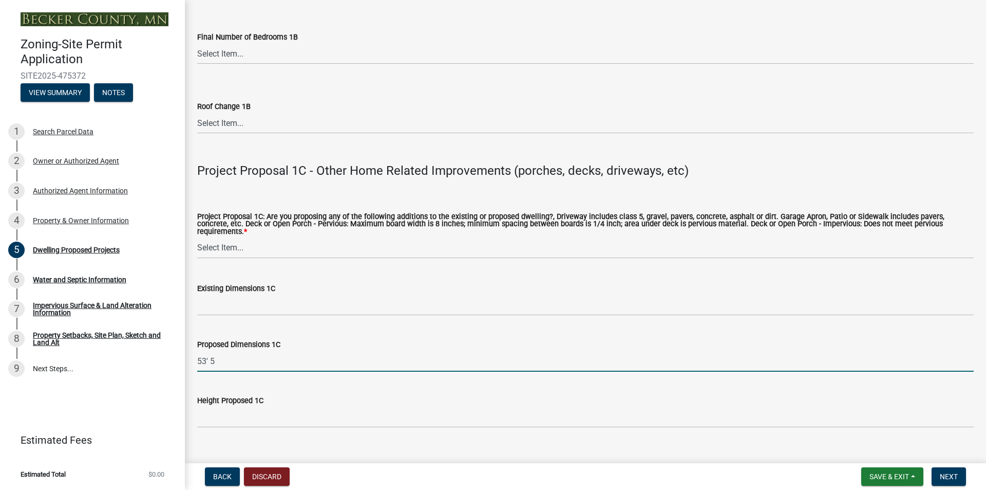
type input "53' 5"
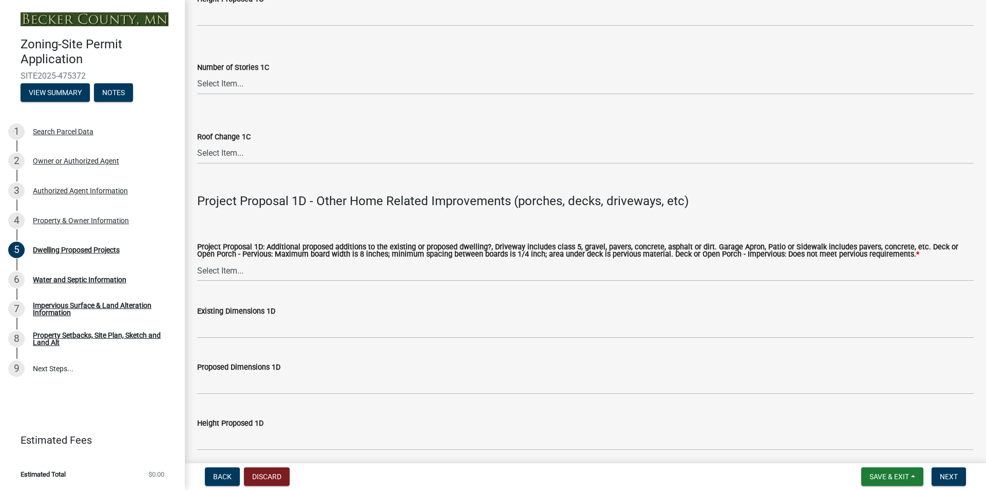
scroll to position [2158, 0]
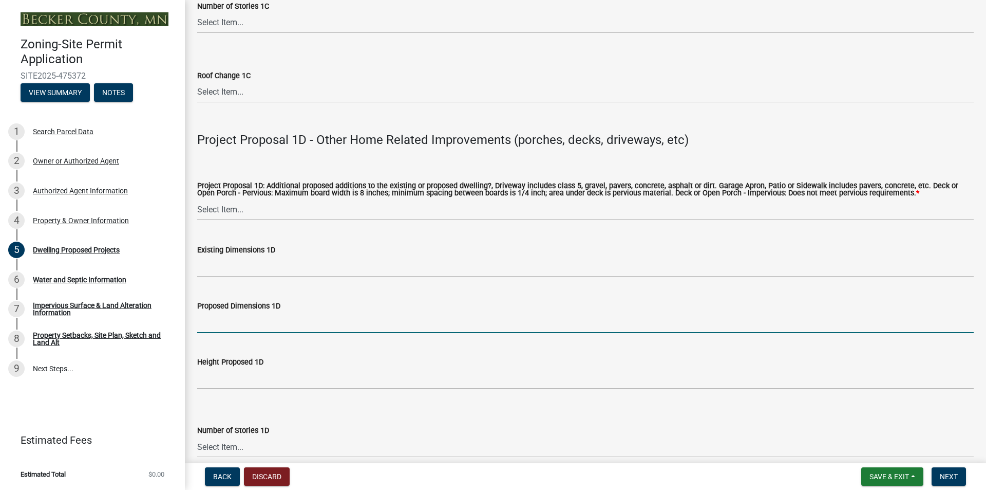
click at [266, 314] on input "Proposed Dimensions 1D" at bounding box center [585, 322] width 777 height 21
type input "10 x 32 deck on S. side, 8 x 53 on W Side"
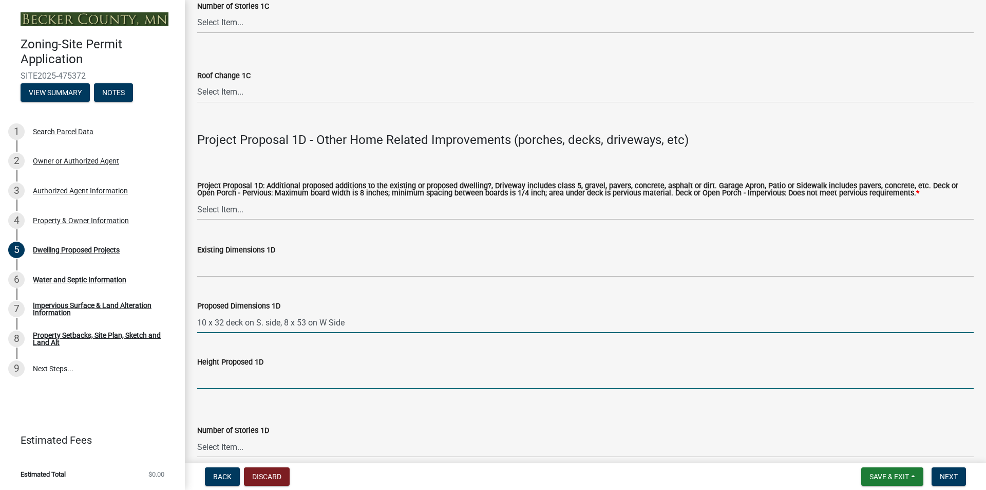
click at [245, 378] on input "Height Proposed 1D" at bounding box center [585, 378] width 777 height 21
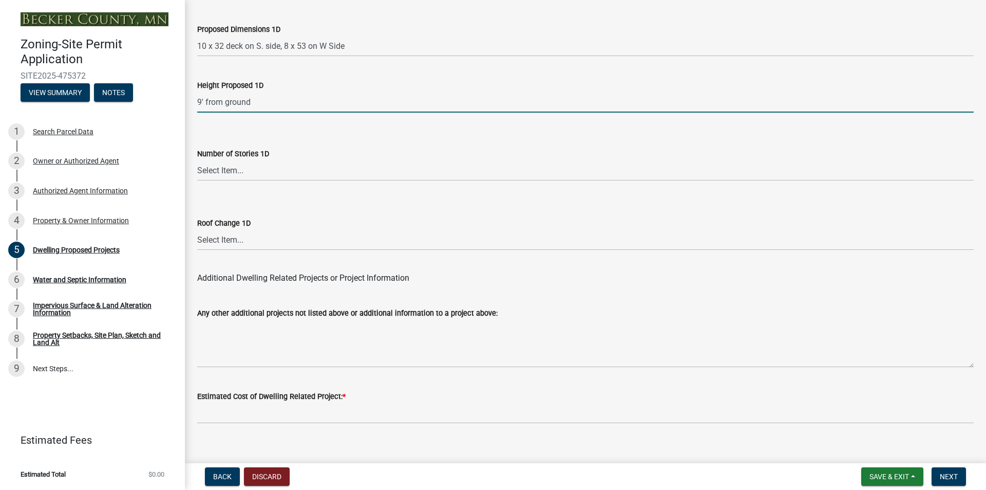
scroll to position [2442, 0]
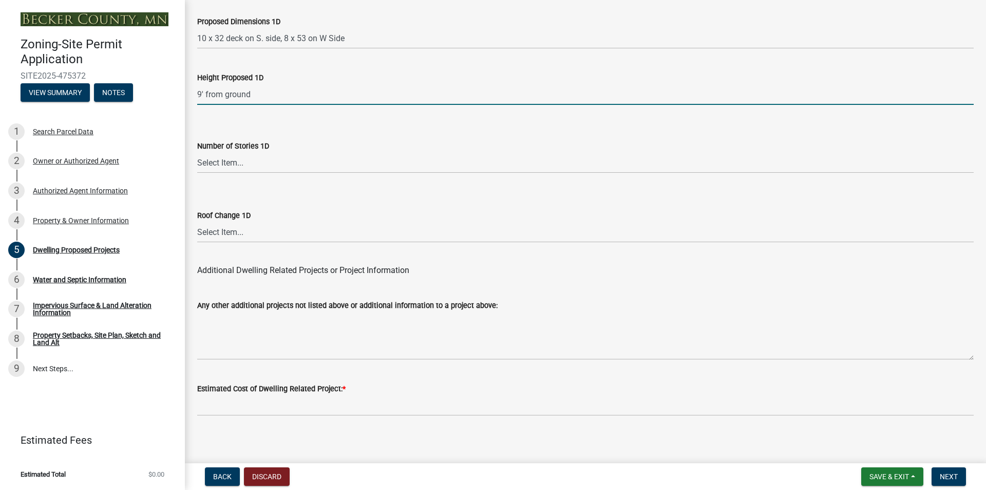
type input "9' from ground"
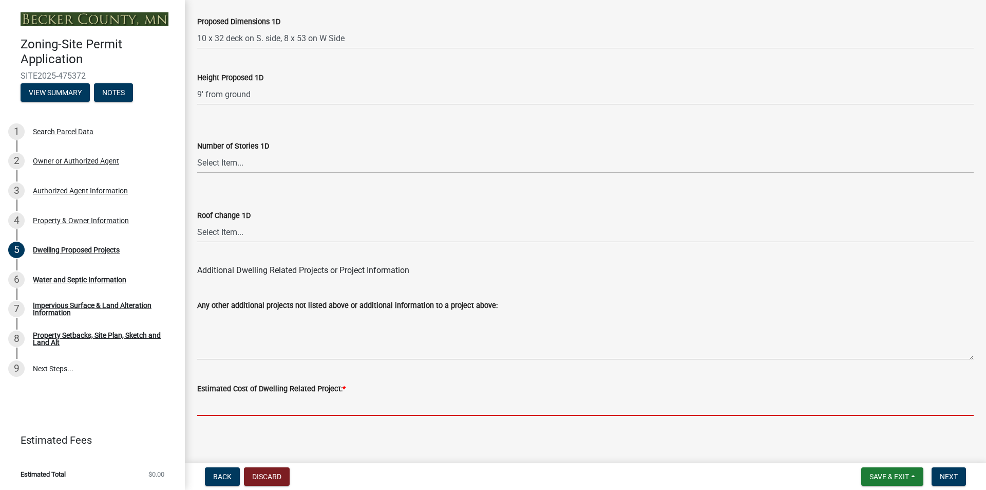
click at [309, 398] on input "text" at bounding box center [585, 405] width 777 height 21
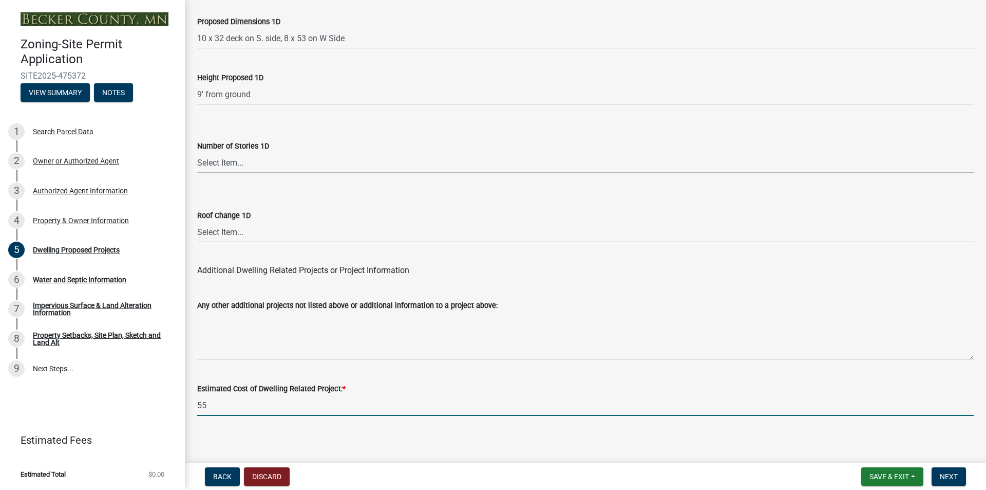
type input "5"
type input "485000"
click at [950, 477] on span "Next" at bounding box center [949, 476] width 18 height 8
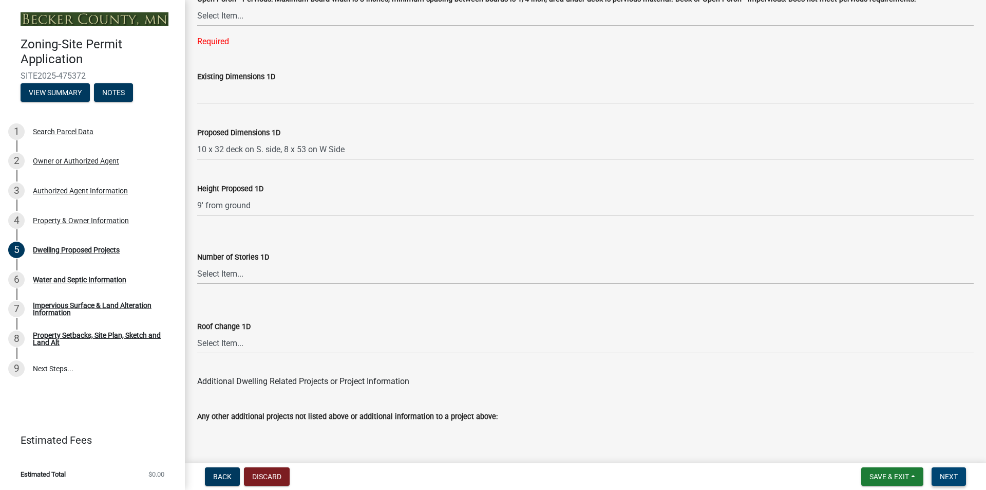
scroll to position [2329, 0]
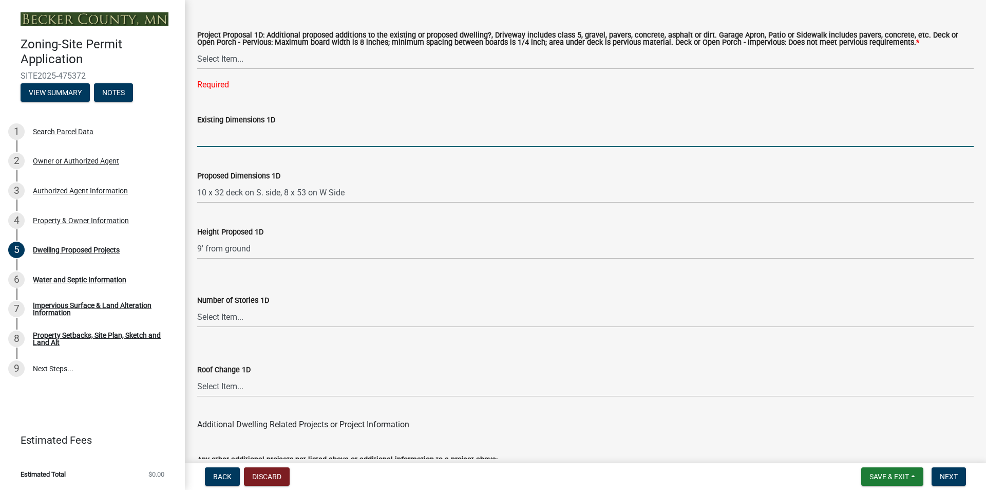
click at [288, 127] on input "Existing Dimensions 1D" at bounding box center [585, 136] width 777 height 21
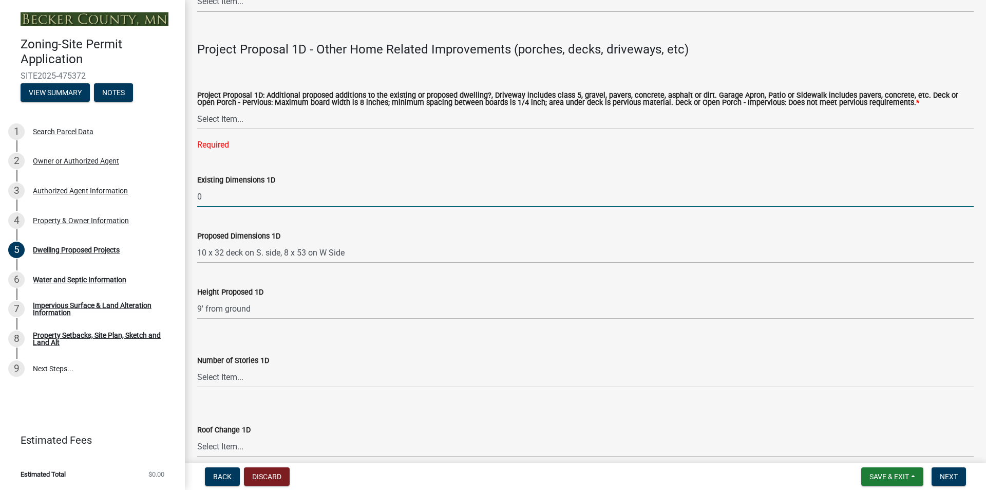
scroll to position [2278, 0]
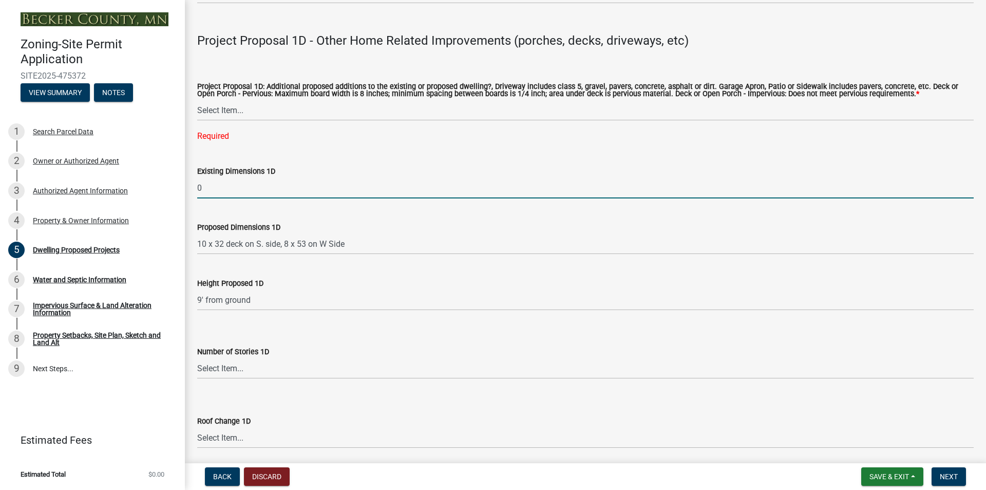
type input "0"
click at [237, 106] on select "Select Item... N/A Driveway Garage Apron Home Patio Sidewalk Deck - Pervious De…" at bounding box center [585, 110] width 777 height 21
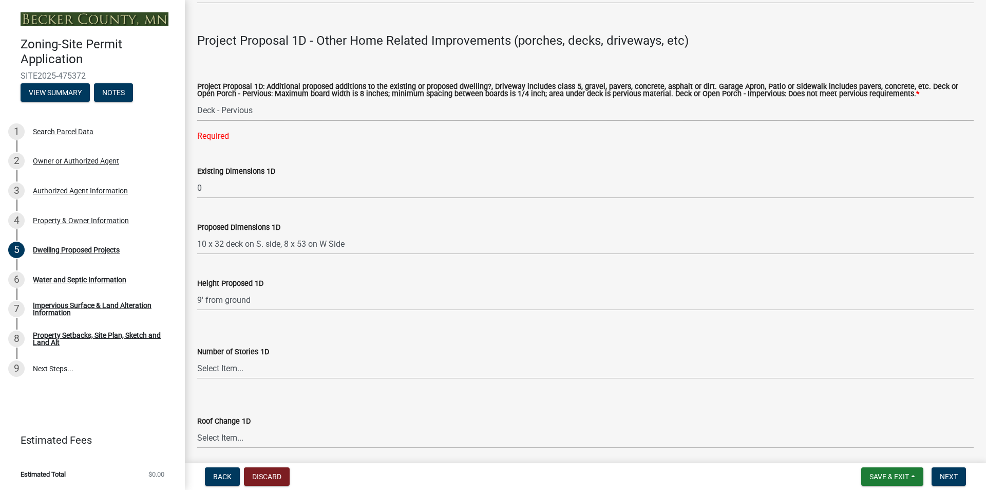
click at [197, 100] on select "Select Item... N/A Driveway Garage Apron Home Patio Sidewalk Deck - Pervious De…" at bounding box center [585, 110] width 777 height 21
select select "f1d8ab9f-3049-45ab-b225-68f6b4f5b1c8"
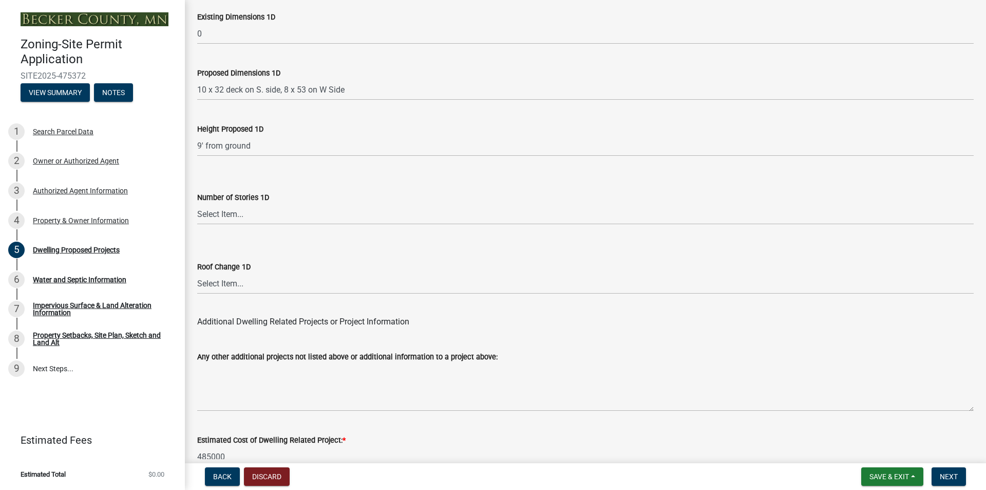
scroll to position [2463, 0]
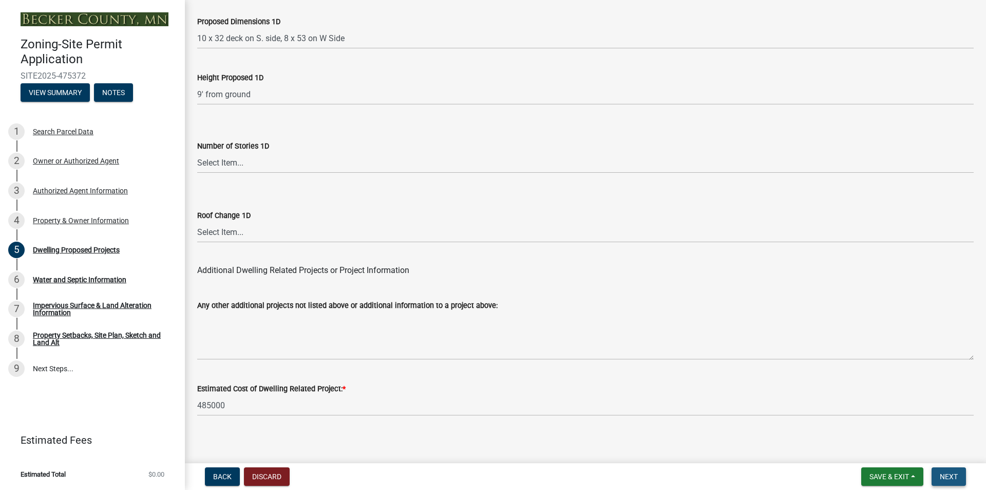
click at [949, 476] on span "Next" at bounding box center [949, 476] width 18 height 8
click at [384, 417] on wm-data-entity-input "Estimated Cost of Dwelling Related Project: * 485000" at bounding box center [585, 396] width 777 height 57
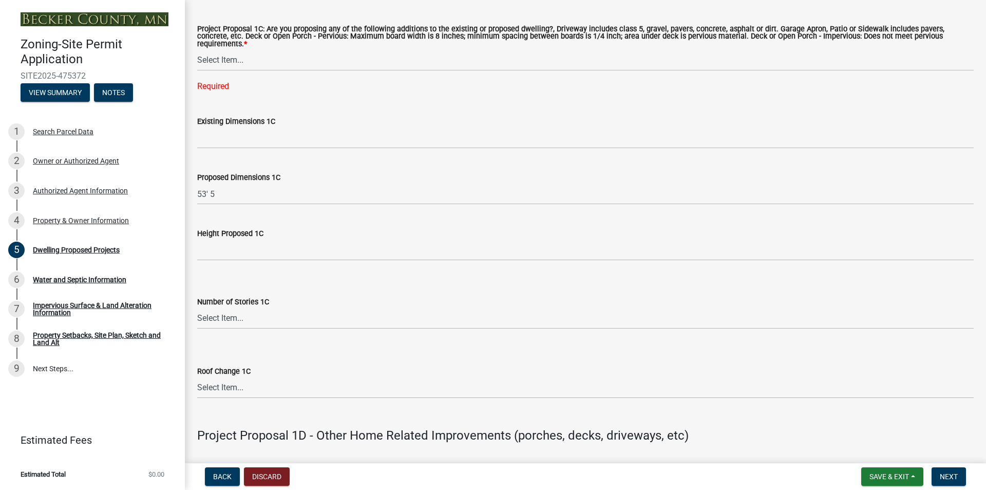
scroll to position [1795, 0]
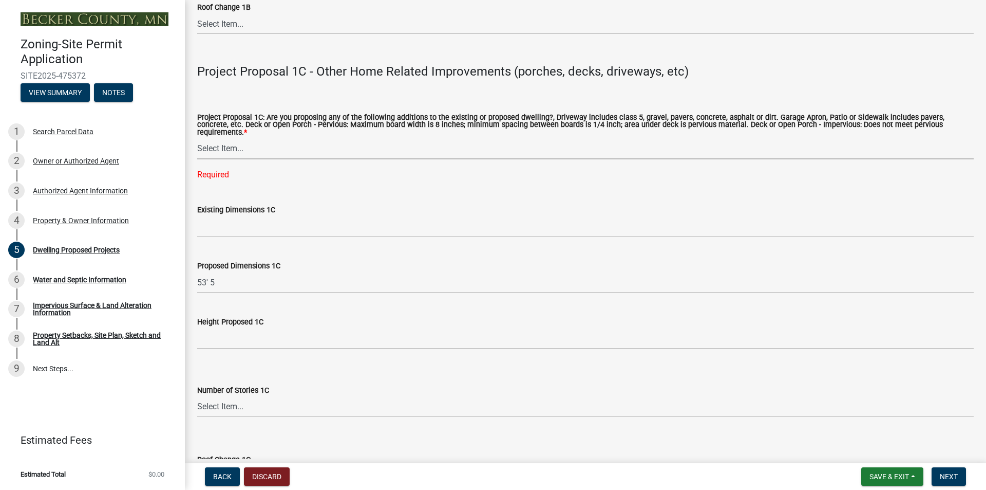
click at [238, 142] on select "Select Item... N/A Driveway Garage Apron Home Patio Sidewalk Deck - Pervious De…" at bounding box center [585, 148] width 777 height 21
click at [197, 138] on select "Select Item... N/A Driveway Garage Apron Home Patio Sidewalk Deck - Pervious De…" at bounding box center [585, 148] width 777 height 21
select select "781a3532-4308-48f8-bcde-e97c9fab42cb"
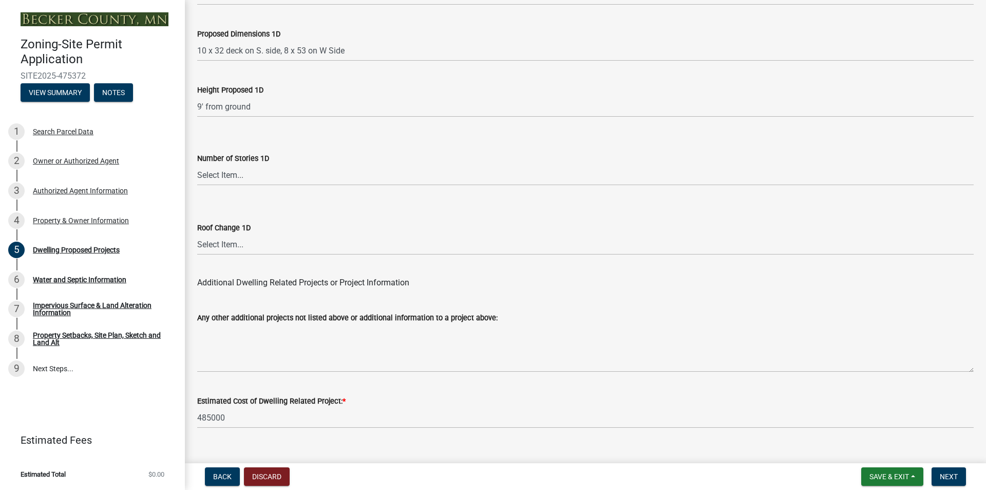
scroll to position [2442, 0]
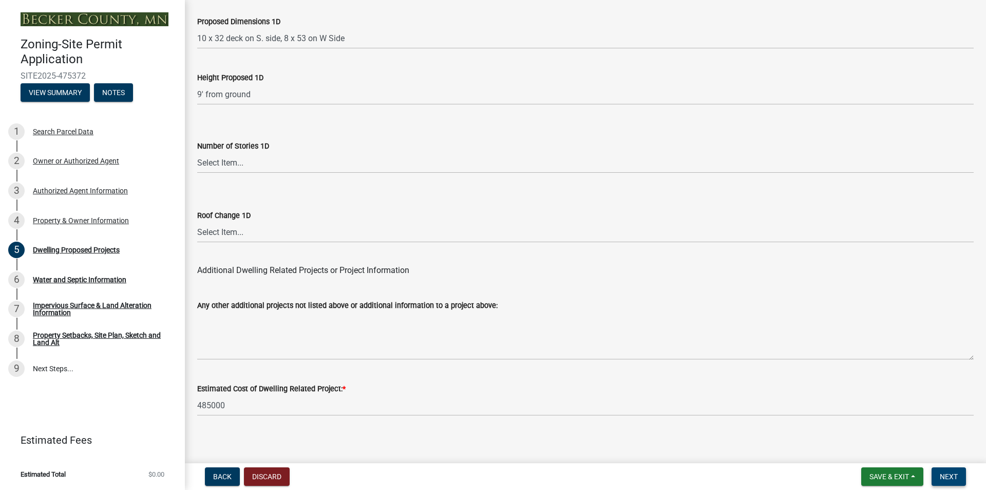
click at [943, 476] on span "Next" at bounding box center [949, 476] width 18 height 8
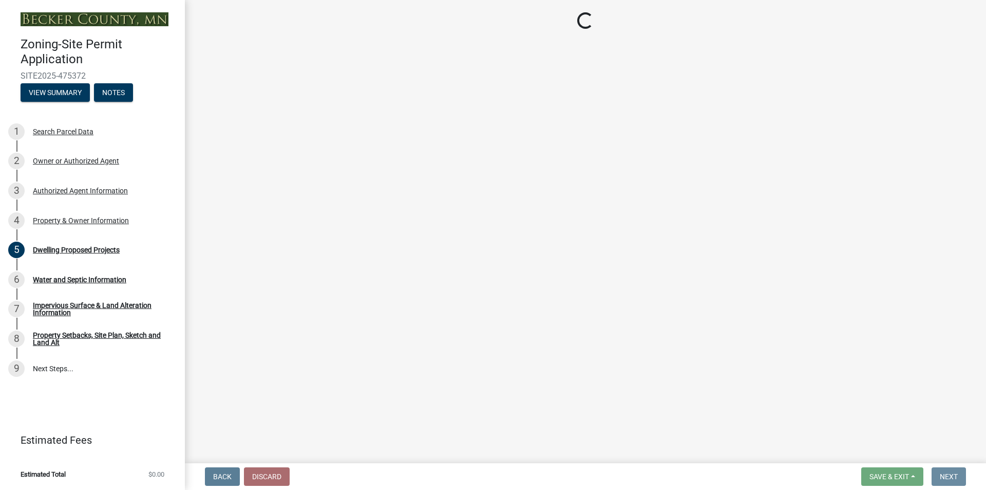
scroll to position [0, 0]
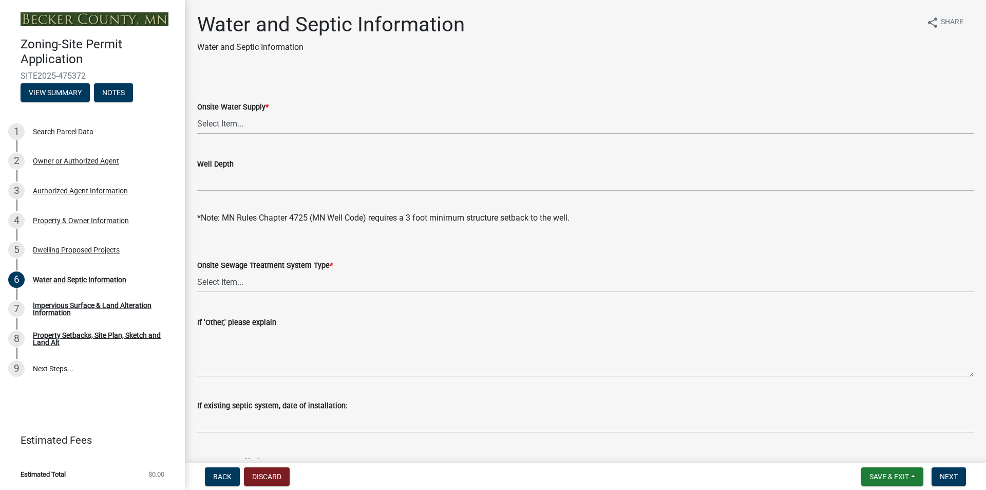
click at [236, 126] on select "Select Item... Well New Well to be Installed Attached to City Water System No o…" at bounding box center [585, 123] width 777 height 21
click at [197, 113] on select "Select Item... Well New Well to be Installed Attached to City Water System No o…" at bounding box center [585, 123] width 777 height 21
select select "9c51a48b-0bee-4836-8d5c-beab6e77ad2a"
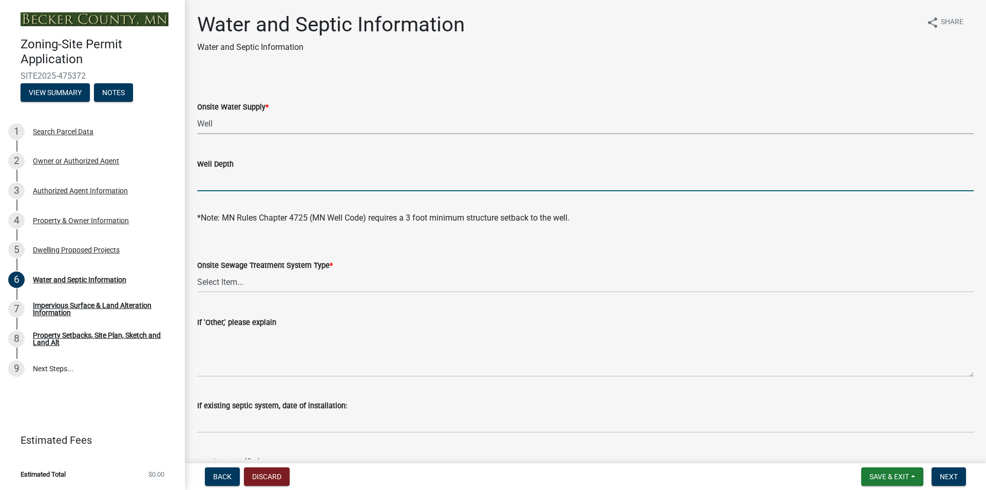
click at [270, 179] on input "Well Depth" at bounding box center [585, 180] width 777 height 21
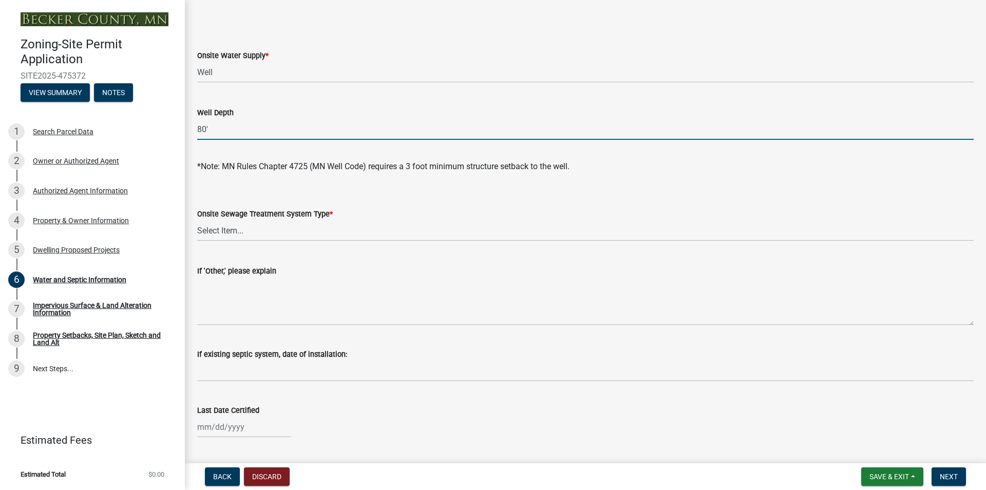
scroll to position [103, 0]
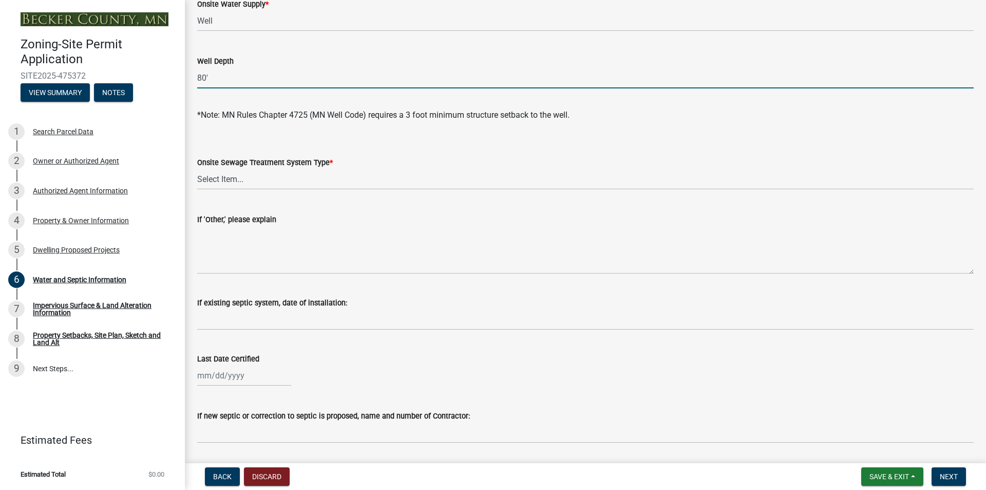
type input "80'"
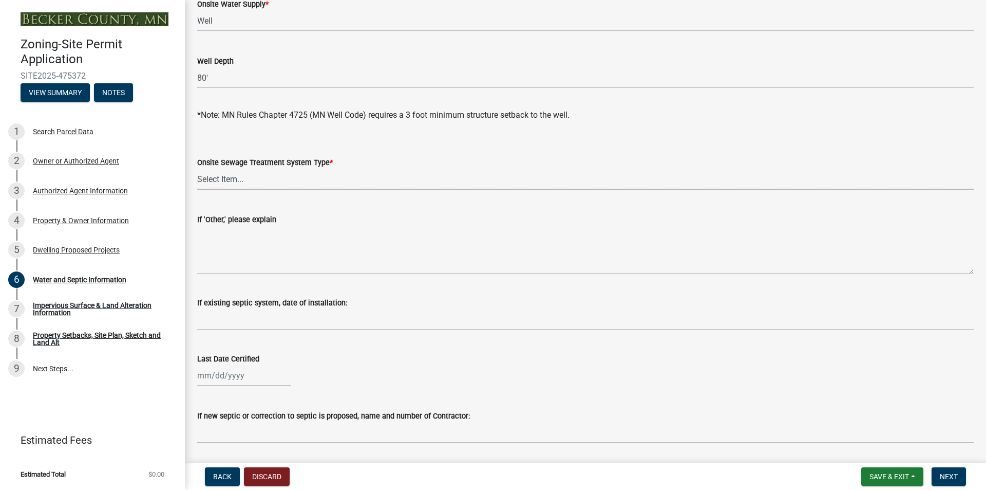
click at [282, 178] on select "Select Item... No existing or proposed septic Proposed New or Corrected Septic …" at bounding box center [585, 179] width 777 height 21
click at [216, 177] on select "Select Item... No existing or proposed septic Proposed New or Corrected Septic …" at bounding box center [585, 179] width 777 height 21
click at [197, 169] on select "Select Item... No existing or proposed septic Proposed New or Corrected Septic …" at bounding box center [585, 179] width 777 height 21
select select "4828487e-2007-429b-991d-671fae0459c9"
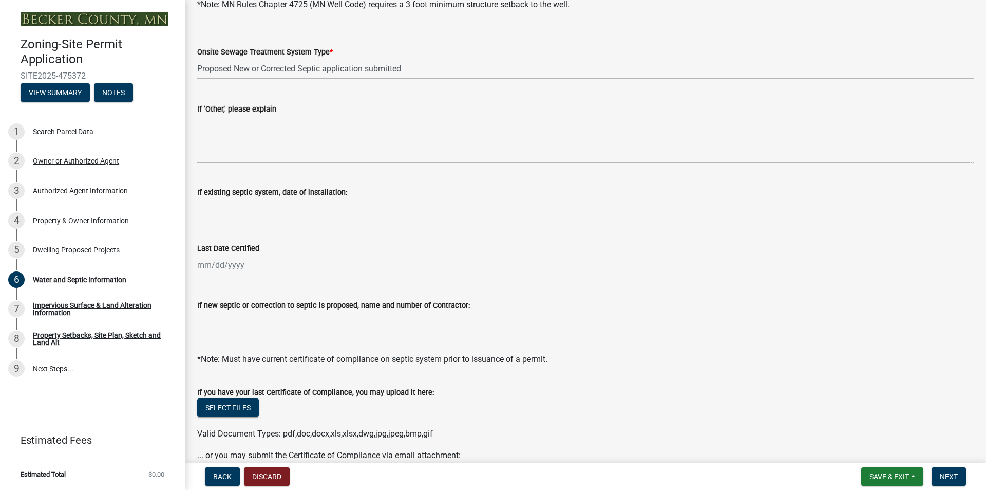
scroll to position [276, 0]
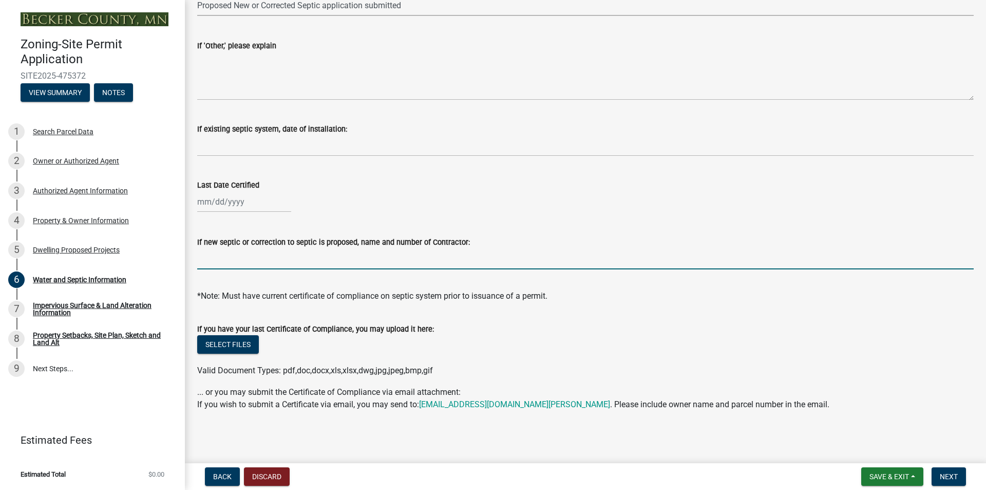
click at [241, 261] on input "If new septic or correction to septic is proposed, name and number of Contracto…" at bounding box center [585, 258] width 777 height 21
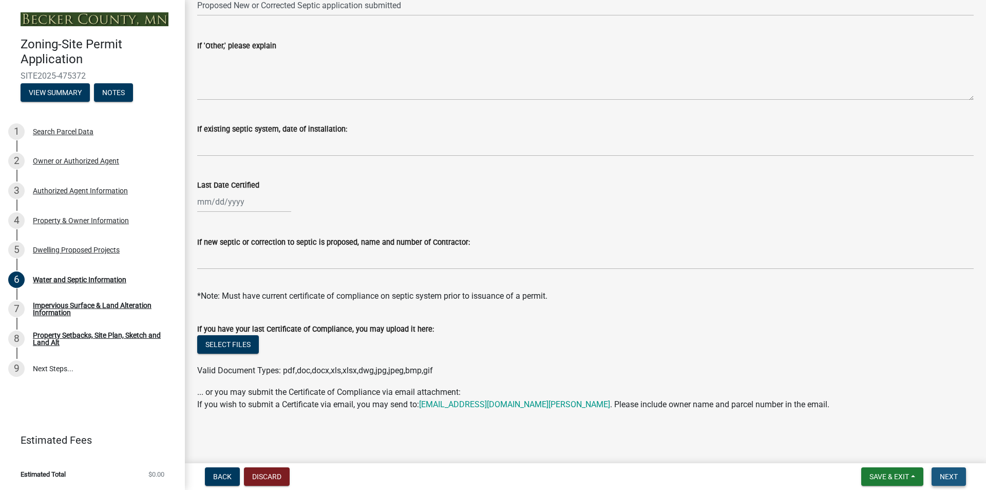
click at [950, 473] on span "Next" at bounding box center [949, 476] width 18 height 8
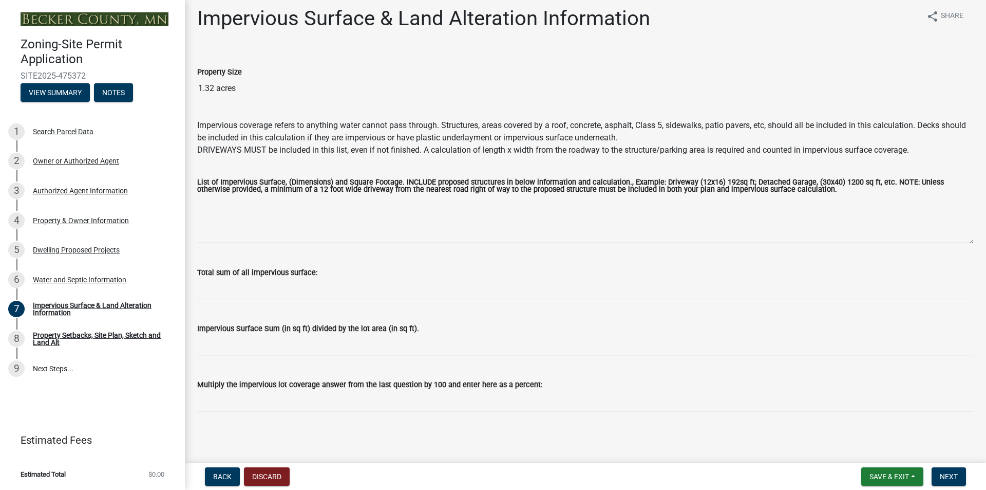
scroll to position [8, 0]
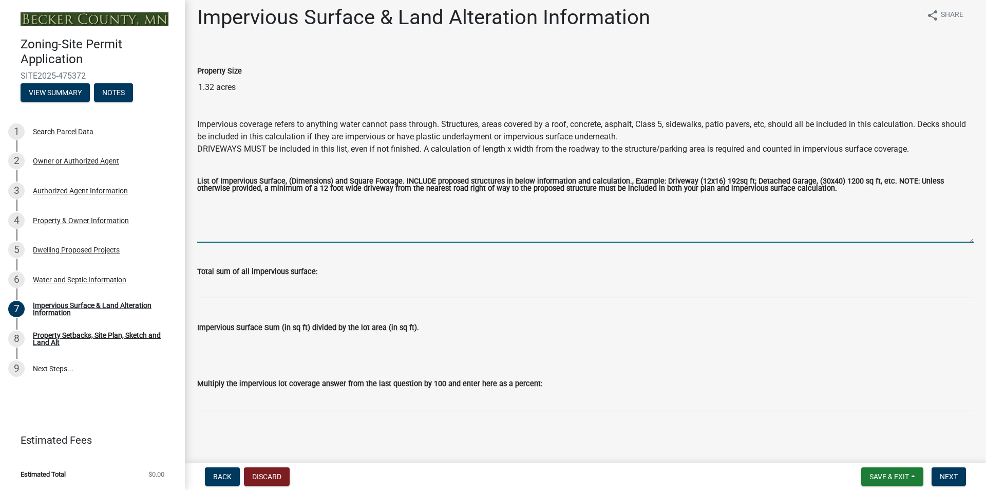
click at [338, 225] on textarea "List of Impervious Surface, (Dimensions) and Square Footage. INCLUDE proposed s…" at bounding box center [585, 218] width 777 height 48
click at [272, 235] on textarea "List of Impervious Surface, (Dimensions) and Square Footage. INCLUDE proposed s…" at bounding box center [585, 218] width 777 height 48
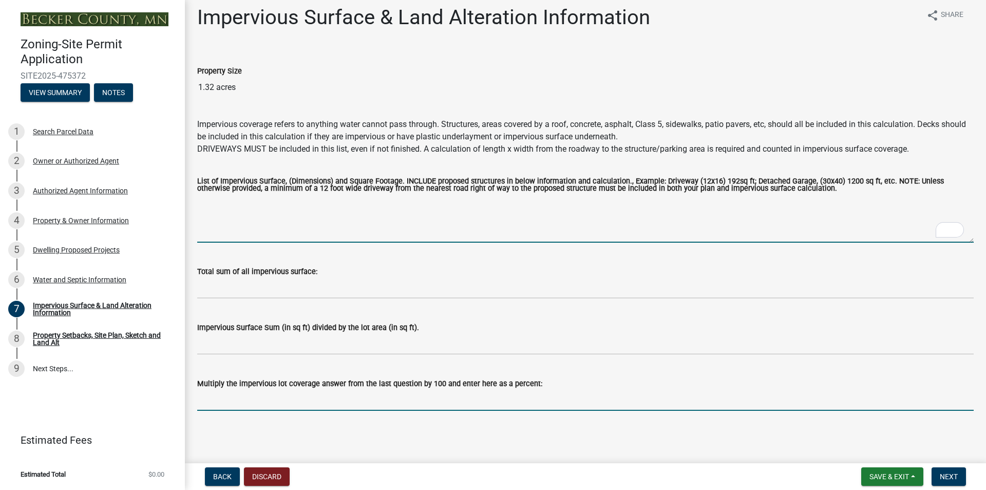
click at [265, 399] on input "Multiply the impervious lot coverage answer from the last question by 100 and e…" at bounding box center [585, 399] width 777 height 21
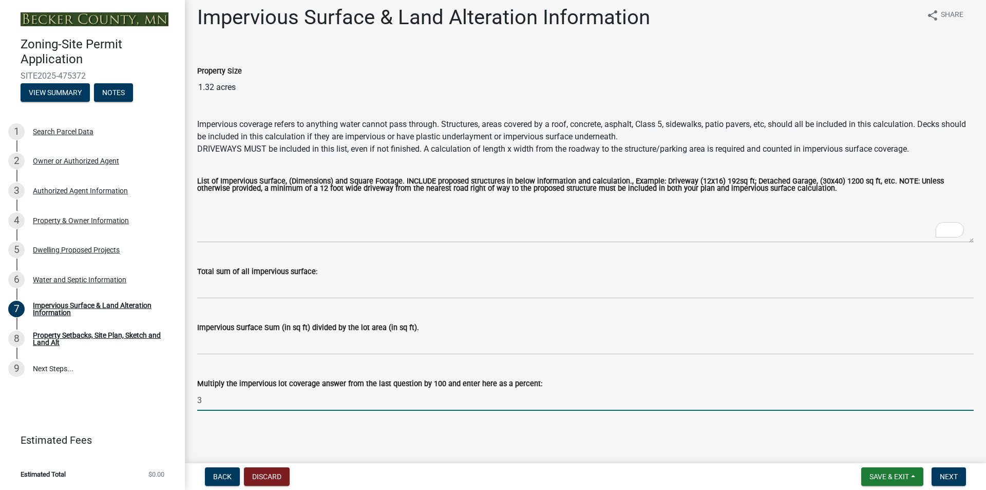
type input "3"
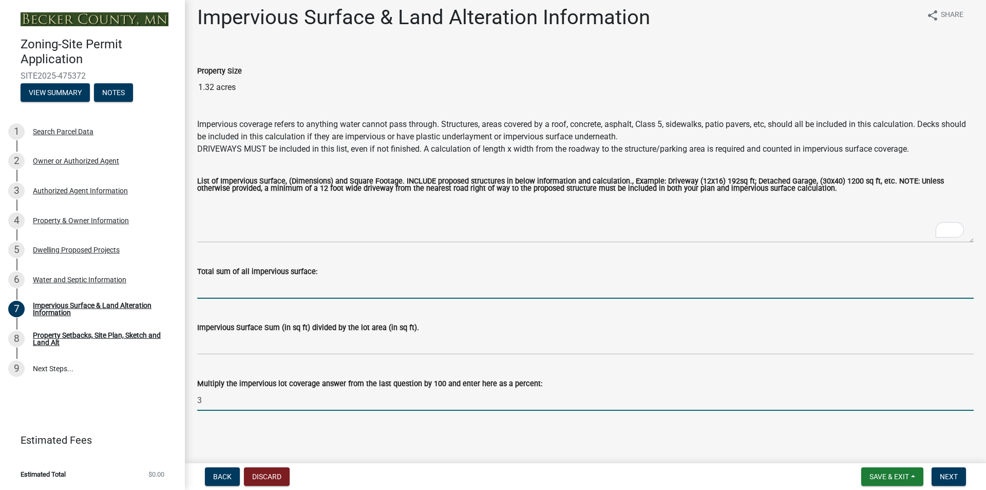
click at [297, 286] on input "Total sum of all impervious surface:" at bounding box center [585, 287] width 777 height 21
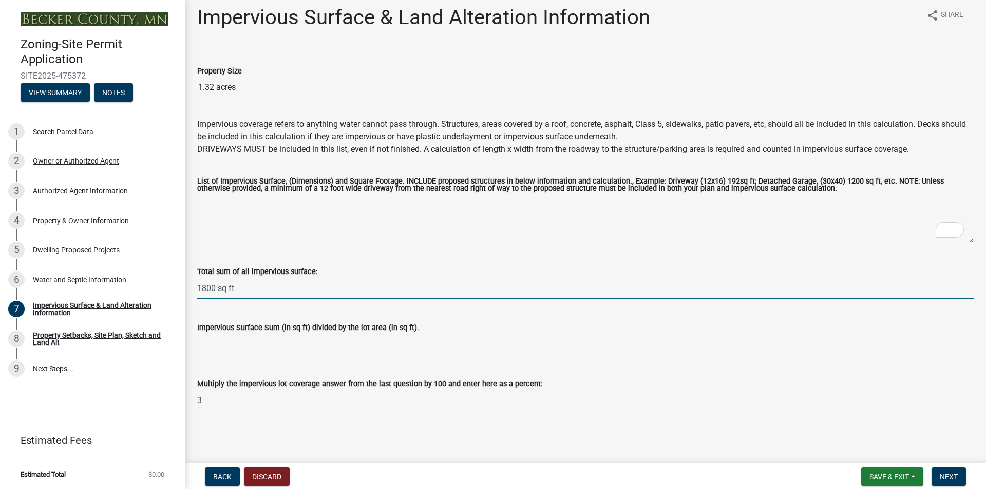
click at [278, 287] on input "1800 sq ft" at bounding box center [585, 287] width 777 height 21
click at [336, 289] on input "1800 for structure," at bounding box center [585, 287] width 777 height 21
type input "1800 for structure, 1330 for driveway"
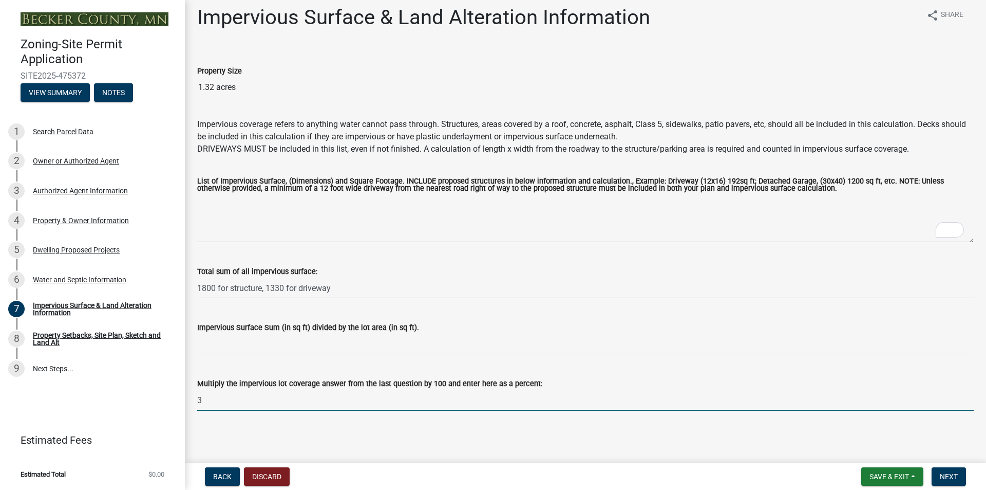
click at [232, 400] on input "3" at bounding box center [585, 399] width 777 height 21
type input "5%"
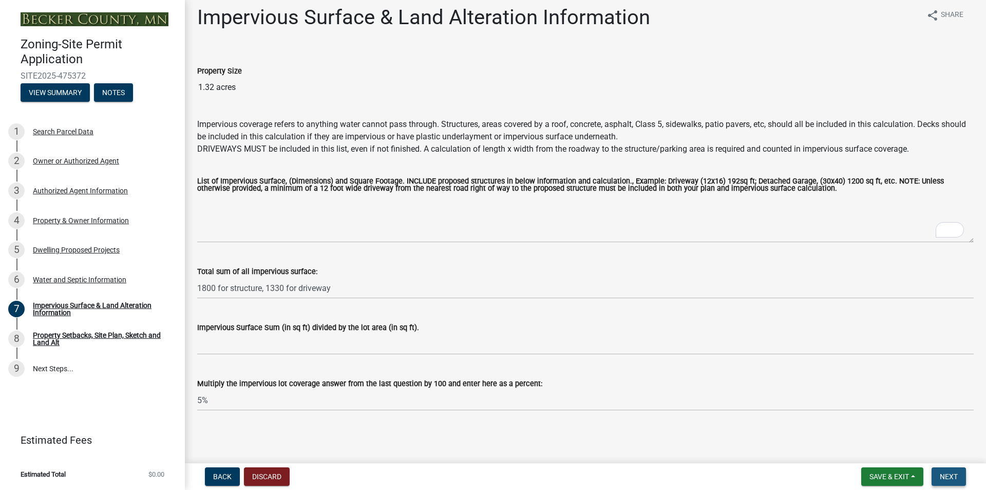
click at [954, 475] on span "Next" at bounding box center [949, 476] width 18 height 8
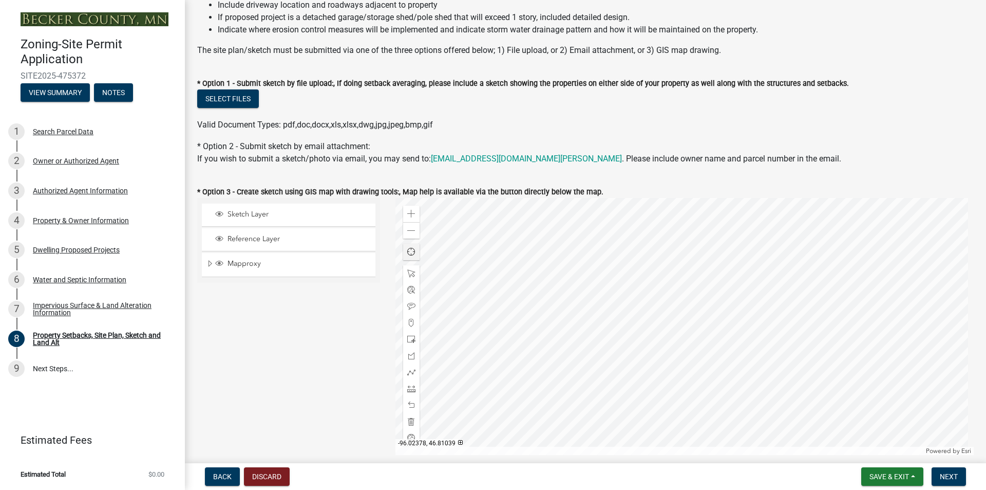
scroll to position [154, 0]
click at [651, 320] on div at bounding box center [685, 325] width 579 height 257
click at [626, 326] on div at bounding box center [685, 325] width 579 height 257
click at [513, 353] on div at bounding box center [685, 325] width 579 height 257
click at [408, 386] on span at bounding box center [411, 387] width 8 height 8
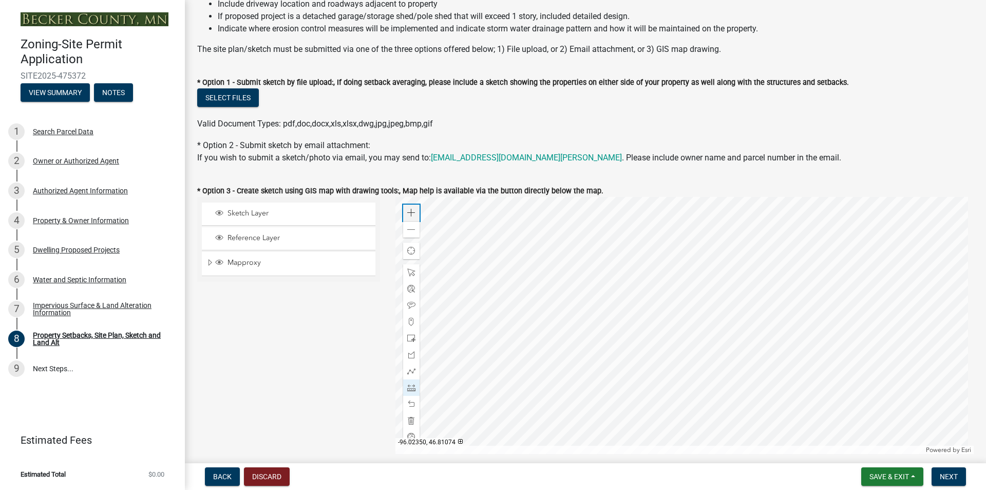
click at [410, 213] on span at bounding box center [411, 213] width 8 height 8
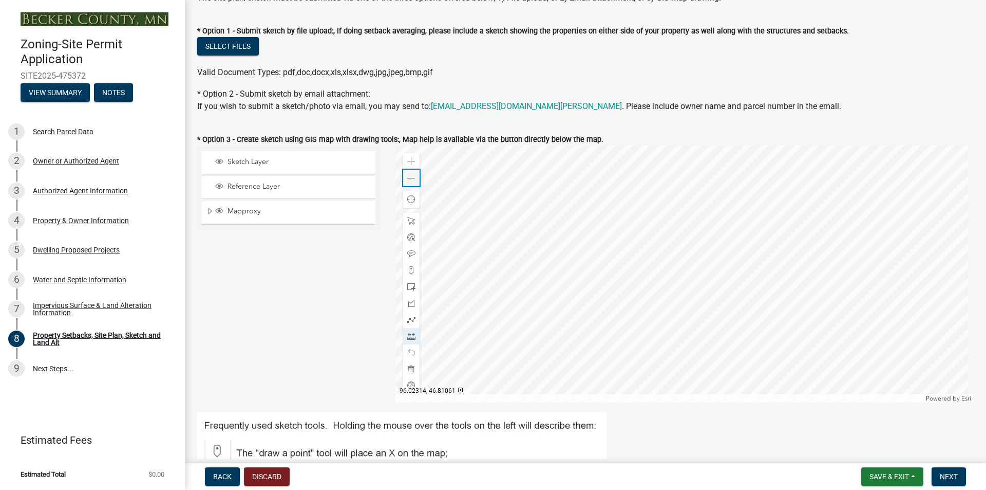
click at [409, 177] on span at bounding box center [411, 178] width 8 height 8
click at [541, 288] on div at bounding box center [685, 273] width 579 height 257
click at [553, 289] on div at bounding box center [685, 273] width 579 height 257
click at [548, 286] on div at bounding box center [685, 273] width 579 height 257
click at [707, 281] on div at bounding box center [685, 273] width 579 height 257
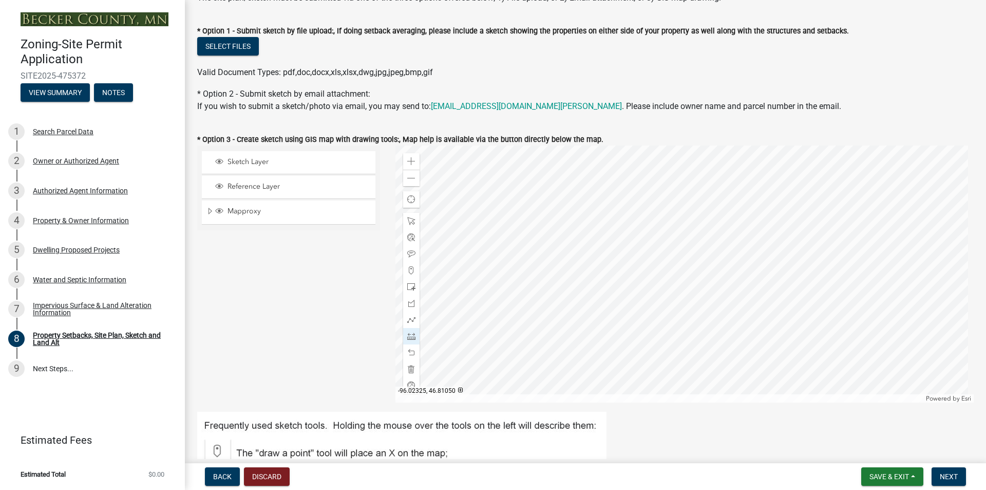
click at [552, 292] on div at bounding box center [685, 273] width 579 height 257
click at [711, 288] on div at bounding box center [685, 273] width 579 height 257
click at [712, 289] on div at bounding box center [685, 273] width 579 height 257
click at [712, 288] on div at bounding box center [685, 273] width 579 height 257
click at [713, 287] on div at bounding box center [685, 273] width 579 height 257
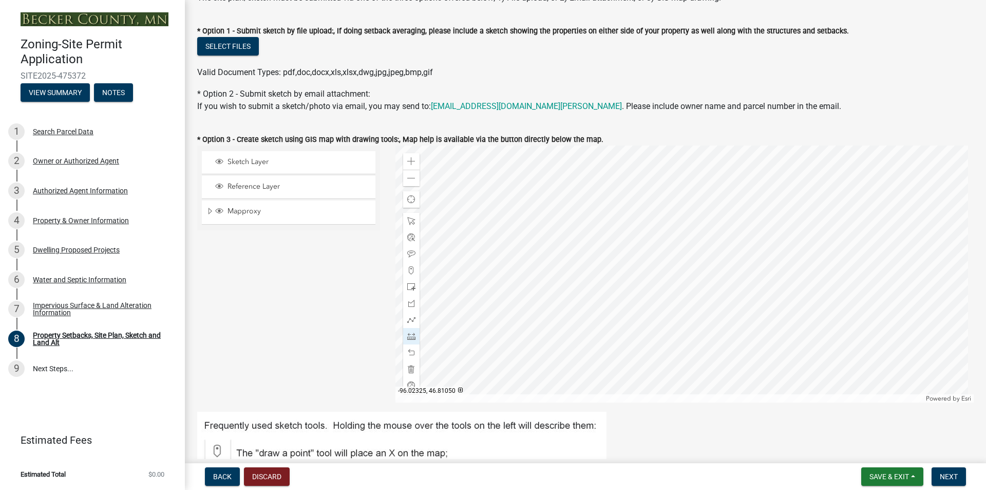
click at [553, 291] on div at bounding box center [685, 273] width 579 height 257
click at [712, 289] on div at bounding box center [685, 273] width 579 height 257
click at [713, 288] on div at bounding box center [685, 273] width 579 height 257
click at [683, 166] on div at bounding box center [685, 273] width 579 height 257
click at [681, 165] on div at bounding box center [685, 273] width 579 height 257
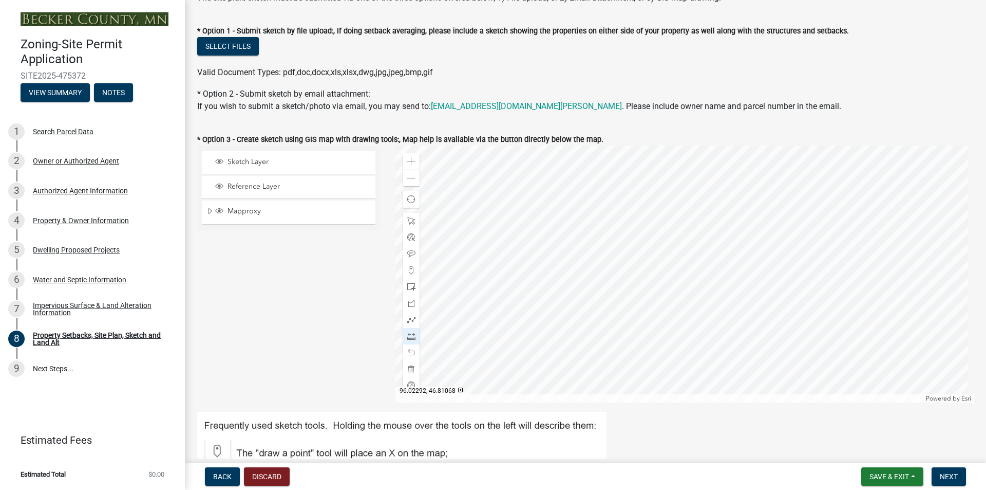
click at [685, 198] on div at bounding box center [685, 273] width 579 height 257
click at [686, 197] on div at bounding box center [685, 273] width 579 height 257
click at [411, 250] on span at bounding box center [411, 254] width 8 height 8
click at [679, 194] on div at bounding box center [685, 273] width 579 height 257
click at [695, 200] on div at bounding box center [685, 273] width 579 height 257
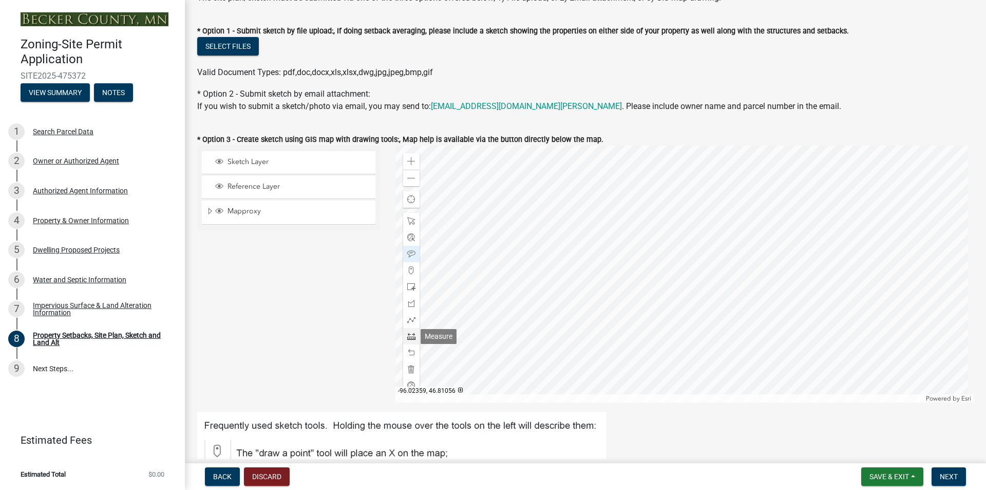
click at [409, 335] on span at bounding box center [411, 336] width 8 height 8
click at [692, 227] on div at bounding box center [685, 273] width 579 height 257
click at [691, 226] on div at bounding box center [685, 273] width 579 height 257
click at [695, 350] on div at bounding box center [685, 273] width 579 height 257
click at [731, 349] on div at bounding box center [685, 273] width 579 height 257
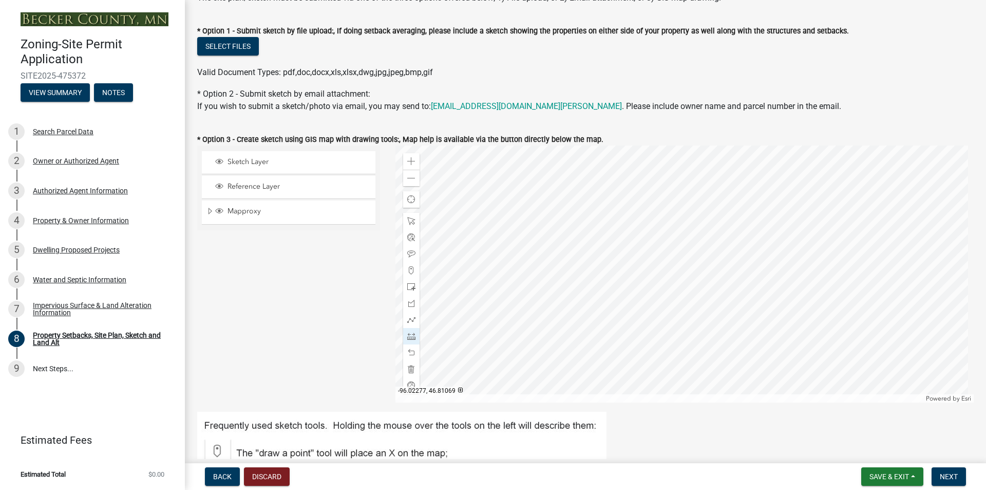
click at [729, 273] on div at bounding box center [685, 273] width 579 height 257
click at [692, 273] on div at bounding box center [685, 273] width 579 height 257
click at [694, 323] on div at bounding box center [685, 273] width 579 height 257
click at [598, 326] on div at bounding box center [685, 273] width 579 height 257
click at [407, 319] on span at bounding box center [411, 319] width 8 height 8
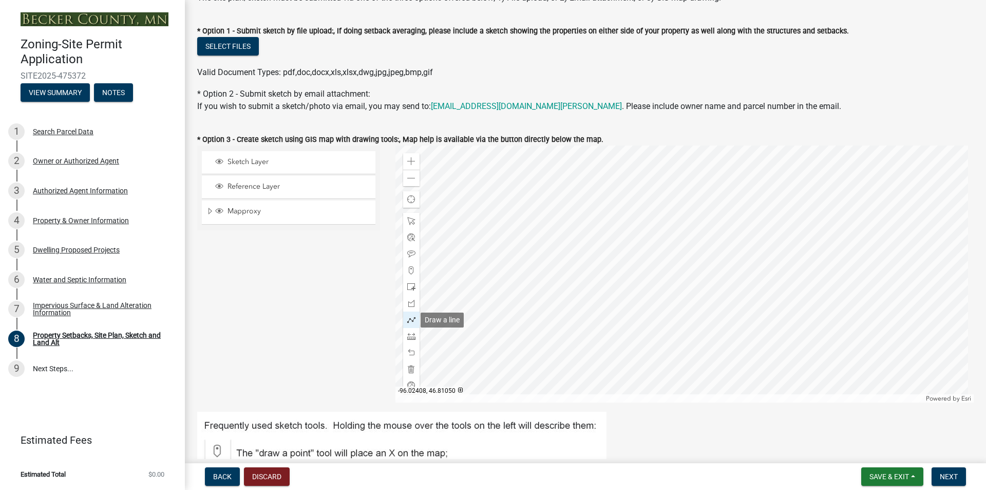
click at [408, 319] on span at bounding box center [411, 319] width 8 height 8
click at [409, 334] on span at bounding box center [411, 336] width 8 height 8
click at [678, 330] on div at bounding box center [685, 273] width 579 height 257
click at [597, 330] on div at bounding box center [685, 273] width 579 height 257
click at [409, 318] on span at bounding box center [411, 319] width 8 height 8
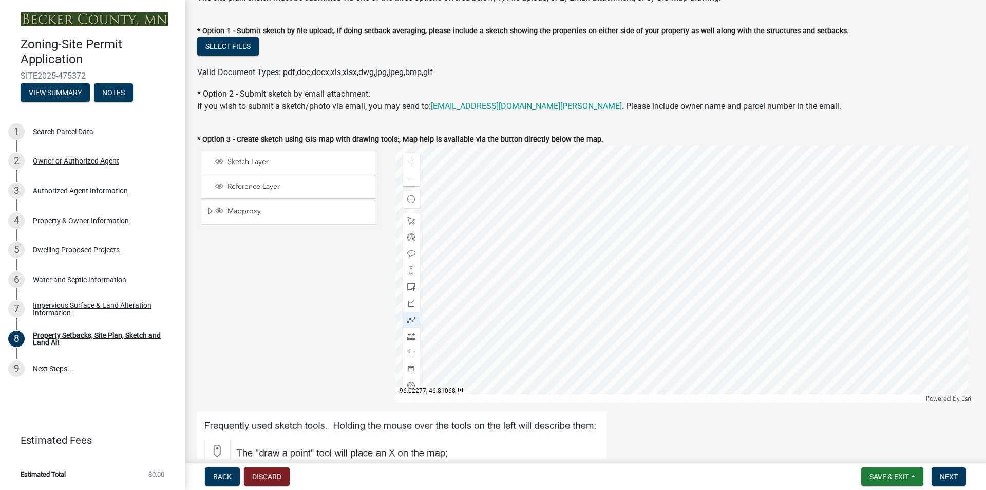
click at [745, 304] on div at bounding box center [685, 273] width 579 height 257
click at [743, 308] on div at bounding box center [685, 273] width 579 height 257
click at [744, 376] on div at bounding box center [685, 273] width 579 height 257
click at [781, 376] on div at bounding box center [685, 273] width 579 height 257
click at [778, 307] on div at bounding box center [685, 273] width 579 height 257
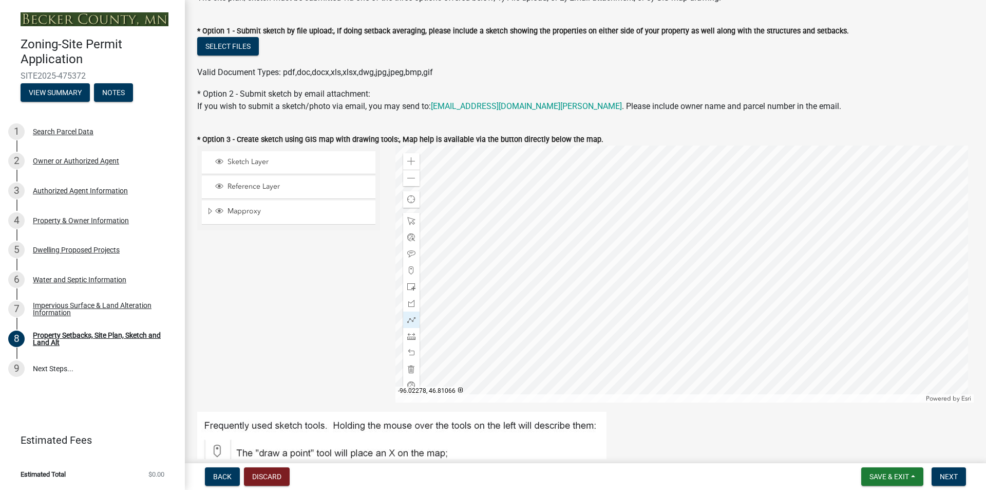
click at [743, 310] on div at bounding box center [685, 273] width 579 height 257
click at [743, 309] on div at bounding box center [685, 273] width 579 height 257
click at [745, 309] on div at bounding box center [685, 273] width 579 height 257
click at [779, 307] on div at bounding box center [685, 273] width 579 height 257
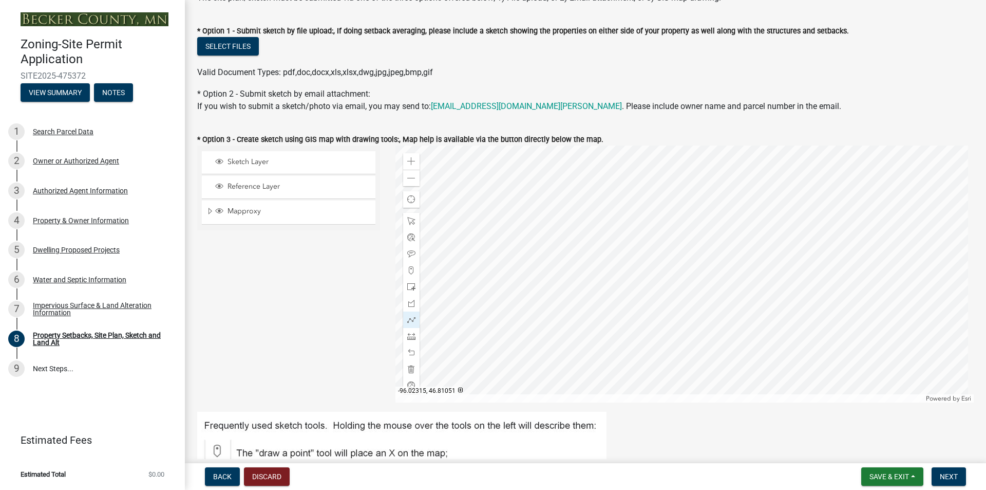
click at [604, 259] on div at bounding box center [685, 273] width 579 height 257
click at [410, 270] on span at bounding box center [411, 270] width 8 height 8
click at [670, 202] on div at bounding box center [685, 273] width 579 height 257
click at [675, 275] on div at bounding box center [685, 273] width 579 height 257
click at [710, 274] on div at bounding box center [685, 273] width 579 height 257
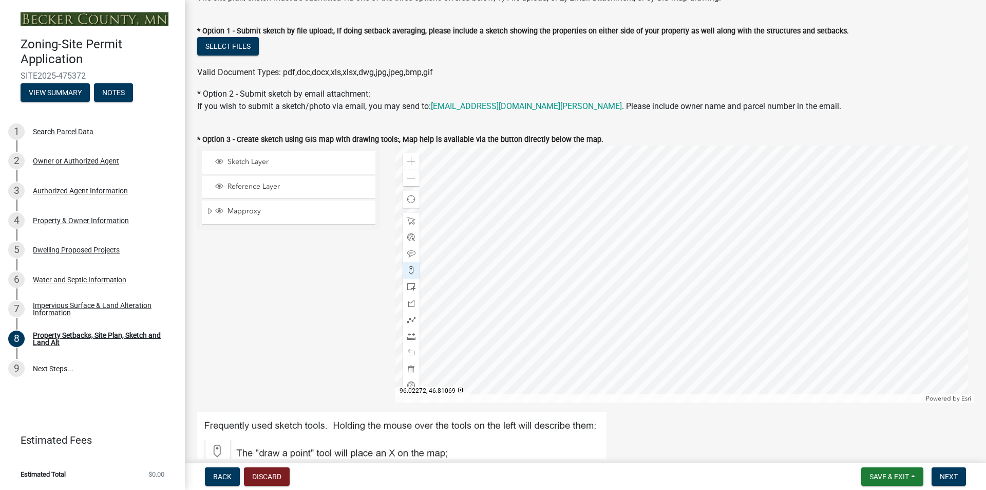
click at [705, 199] on div at bounding box center [685, 273] width 579 height 257
click at [408, 333] on span at bounding box center [411, 336] width 8 height 8
click at [703, 276] on div at bounding box center [685, 273] width 579 height 257
click at [702, 275] on div at bounding box center [685, 273] width 579 height 257
click at [699, 202] on div at bounding box center [685, 273] width 579 height 257
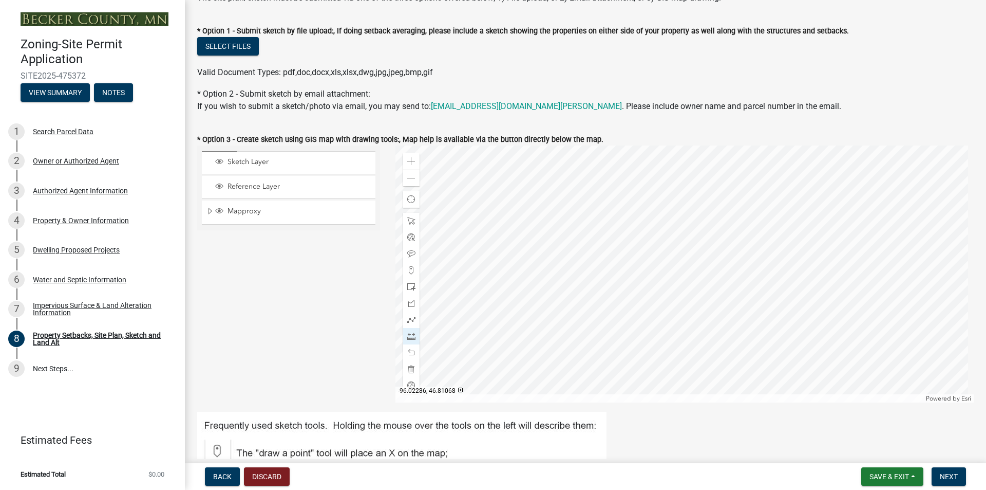
click at [699, 198] on div at bounding box center [685, 273] width 579 height 257
click at [408, 284] on span at bounding box center [411, 287] width 8 height 8
click at [738, 272] on div at bounding box center [685, 273] width 579 height 257
click at [709, 272] on div at bounding box center [685, 273] width 579 height 257
click at [701, 255] on div at bounding box center [685, 273] width 579 height 257
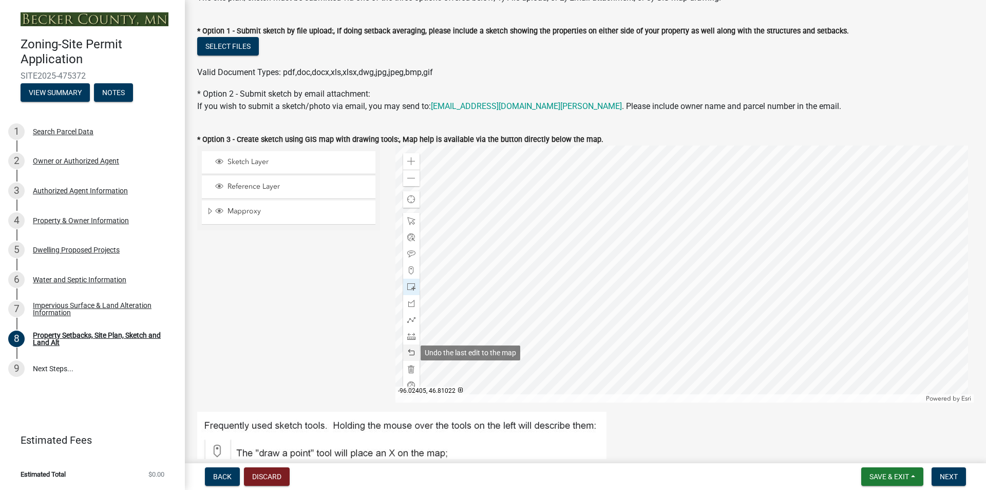
click at [411, 352] on span at bounding box center [411, 352] width 8 height 8
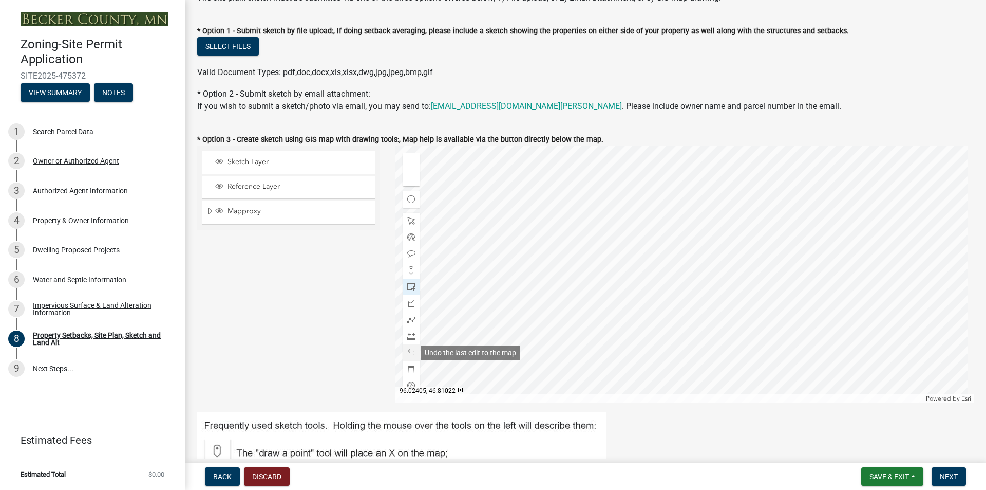
click at [411, 352] on span at bounding box center [411, 352] width 8 height 8
